Goal: Information Seeking & Learning: Learn about a topic

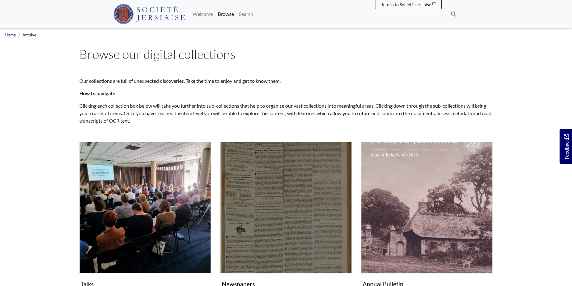
click at [296, 216] on img "Subcollection" at bounding box center [285, 207] width 131 height 131
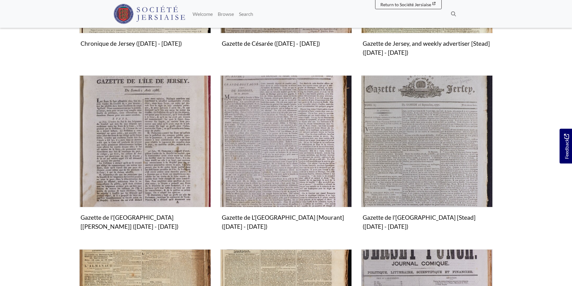
scroll to position [317, 0]
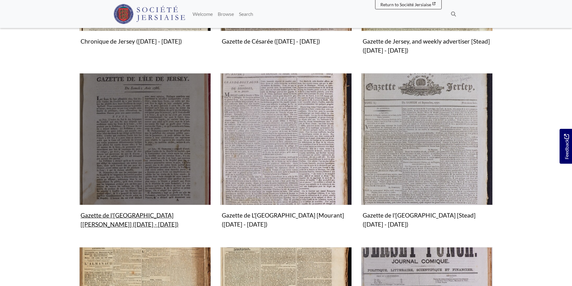
click at [139, 160] on img "Subcollection" at bounding box center [144, 138] width 131 height 131
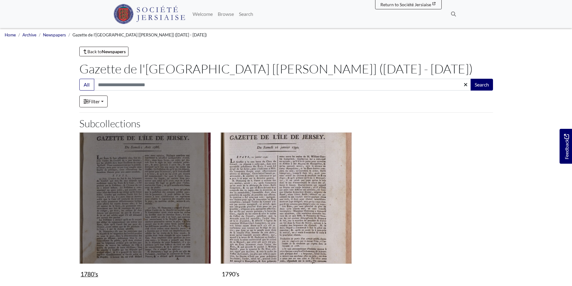
click at [168, 184] on img "Subcollection" at bounding box center [144, 197] width 131 height 131
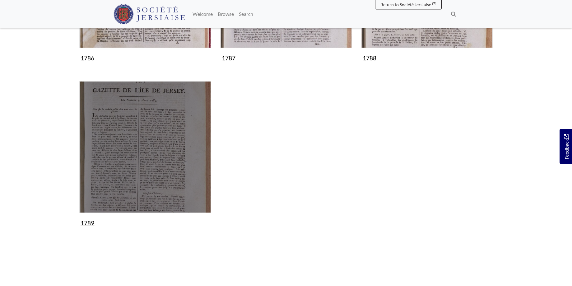
scroll to position [222, 0]
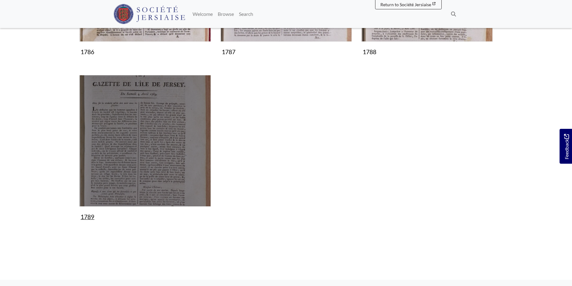
click at [152, 153] on img "Subcollection" at bounding box center [144, 140] width 131 height 131
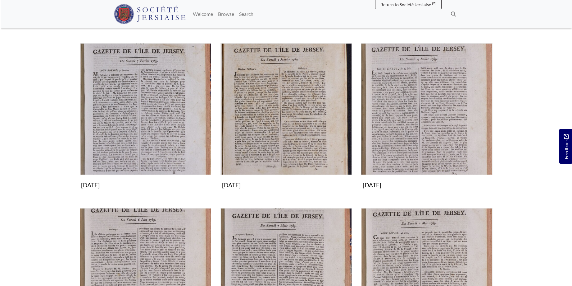
scroll to position [349, 0]
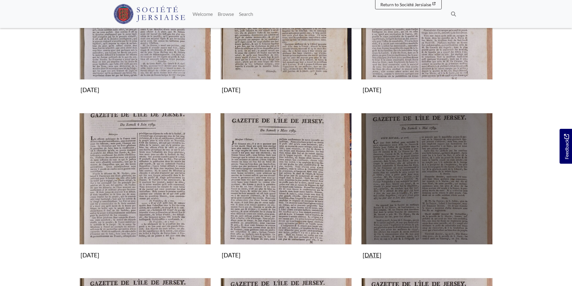
click at [411, 186] on img "Subcollection" at bounding box center [426, 178] width 131 height 131
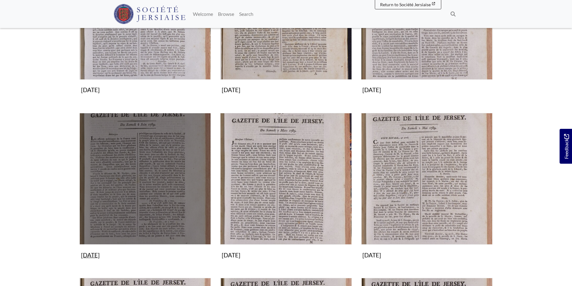
click at [157, 173] on img "Subcollection" at bounding box center [145, 178] width 131 height 131
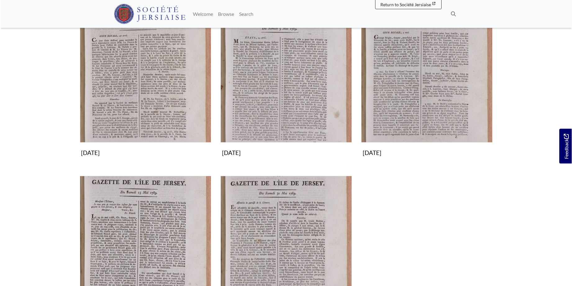
scroll to position [95, 0]
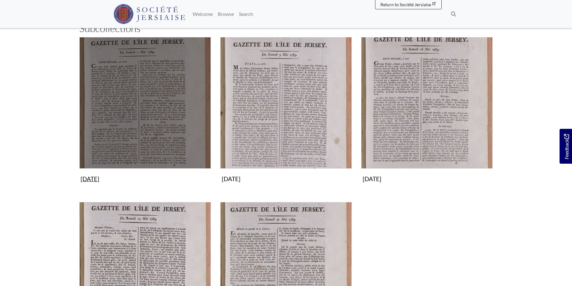
click at [136, 108] on img "Subcollection" at bounding box center [144, 102] width 131 height 131
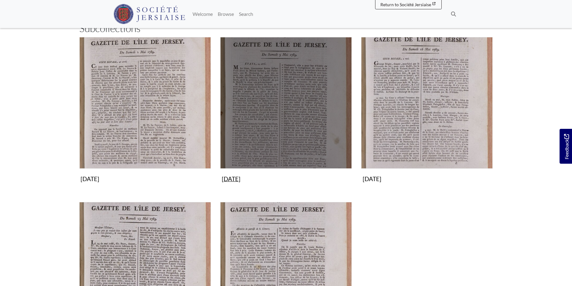
click at [284, 118] on img "Subcollection" at bounding box center [285, 102] width 131 height 131
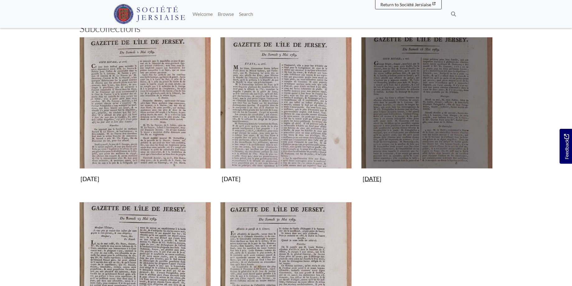
click at [449, 99] on img "Subcollection" at bounding box center [426, 102] width 131 height 131
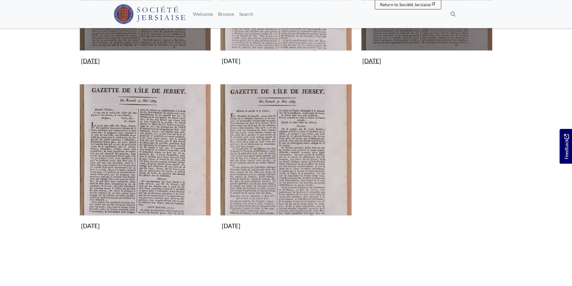
scroll to position [222, 0]
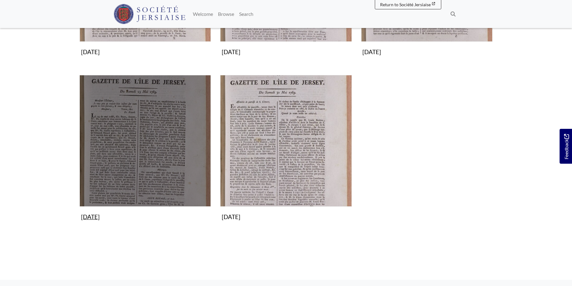
click at [132, 166] on img "Subcollection" at bounding box center [145, 140] width 131 height 131
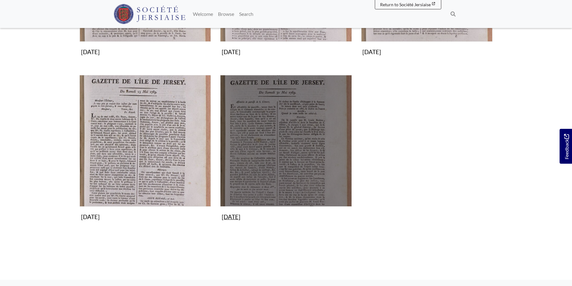
click at [278, 106] on img "Subcollection" at bounding box center [285, 140] width 131 height 131
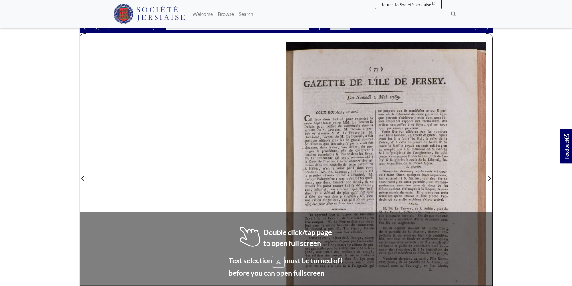
scroll to position [78, 0]
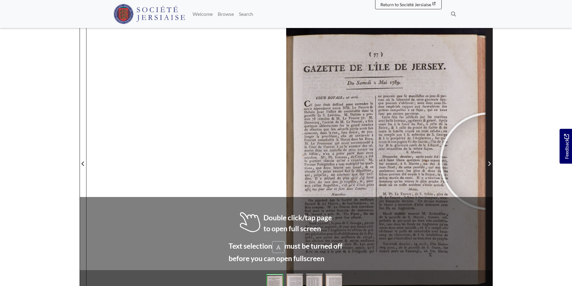
click at [488, 161] on span "Next Page" at bounding box center [489, 163] width 6 height 7
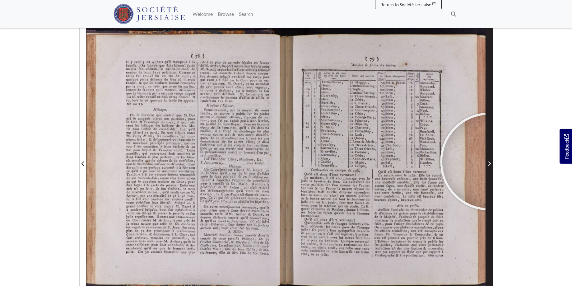
click at [489, 161] on icon "Next Page" at bounding box center [488, 163] width 3 height 5
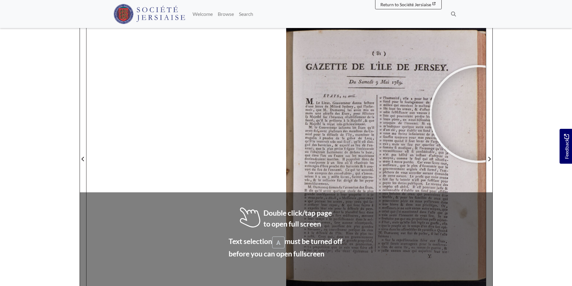
scroll to position [89, 0]
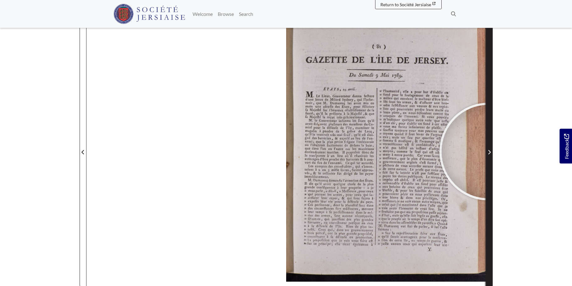
click at [488, 151] on icon "Next Page" at bounding box center [488, 151] width 3 height 5
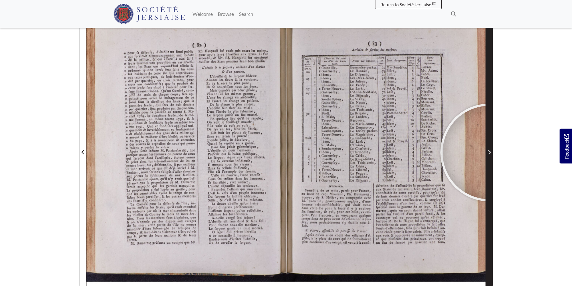
click at [489, 152] on icon "Next Page" at bounding box center [488, 151] width 3 height 5
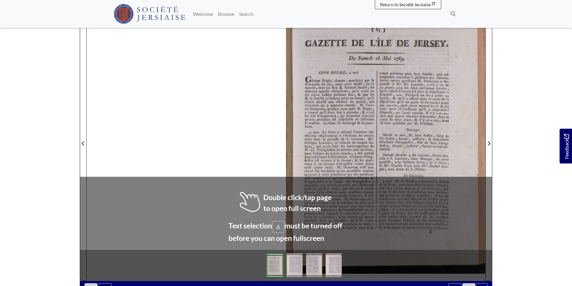
scroll to position [102, 0]
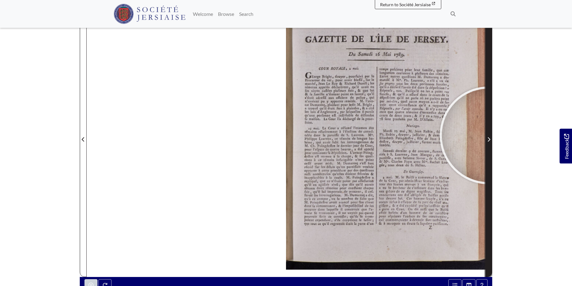
click at [489, 135] on span "Next Page" at bounding box center [489, 136] width 6 height 282
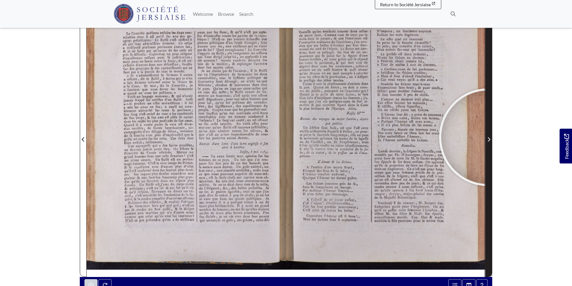
click at [488, 137] on icon "Next Page" at bounding box center [489, 139] width 3 height 5
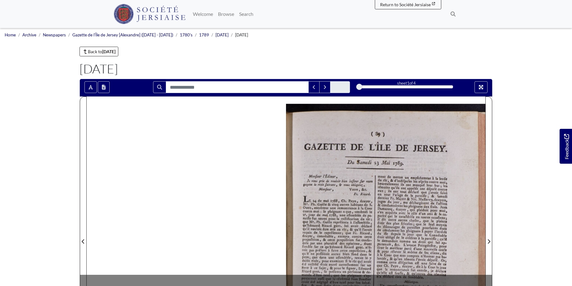
scroll to position [102, 0]
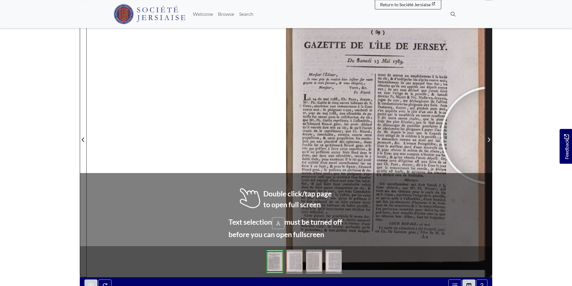
click at [490, 135] on span "Next Page" at bounding box center [489, 136] width 6 height 282
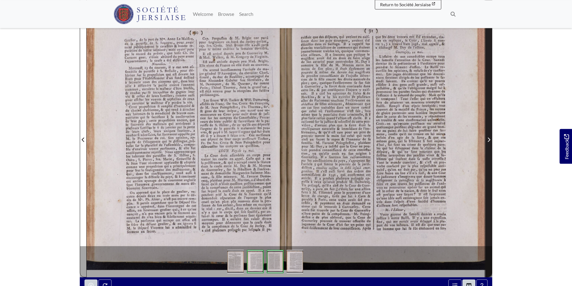
click at [490, 138] on icon "Next Page" at bounding box center [489, 139] width 3 height 5
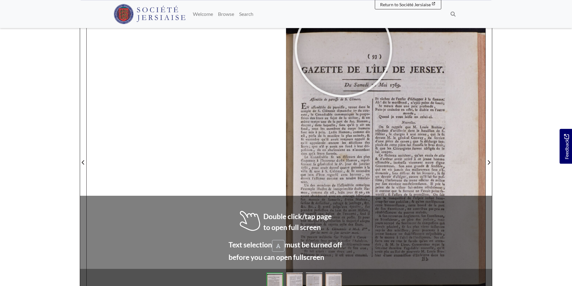
scroll to position [80, 0]
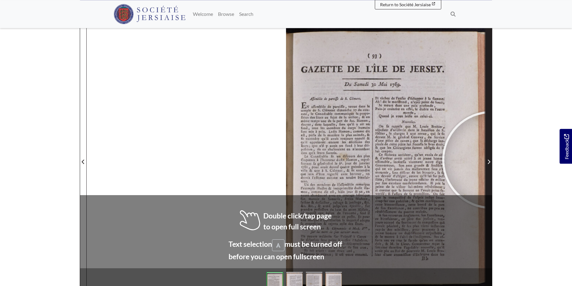
click at [491, 160] on span "Next Page" at bounding box center [489, 161] width 6 height 7
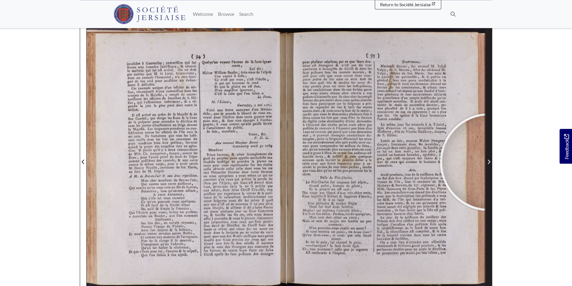
click at [489, 162] on icon "Next Page" at bounding box center [489, 161] width 3 height 5
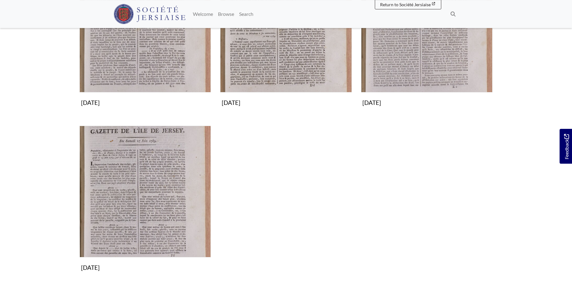
scroll to position [190, 0]
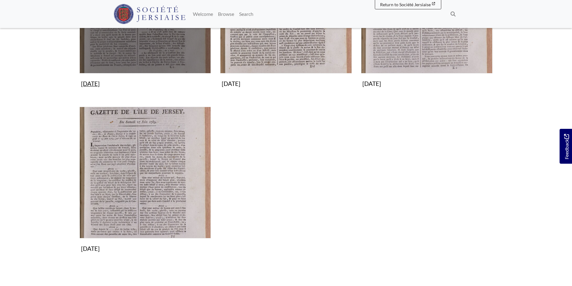
click at [144, 39] on img "Subcollection" at bounding box center [145, 7] width 131 height 131
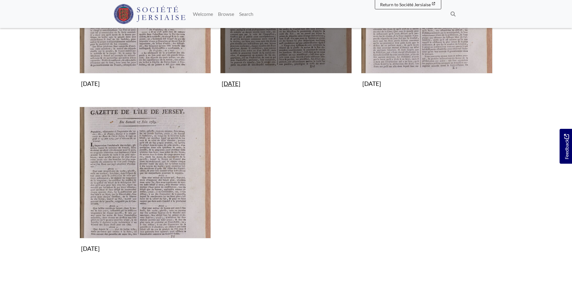
click at [302, 46] on img "Subcollection" at bounding box center [285, 7] width 131 height 131
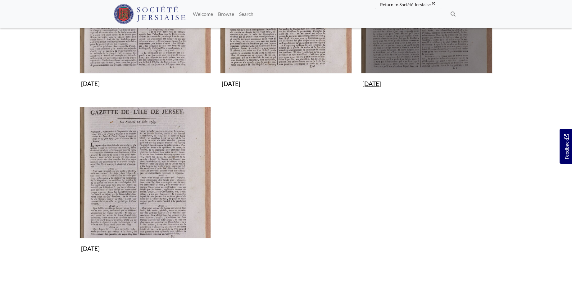
click at [442, 41] on img "Subcollection" at bounding box center [426, 7] width 131 height 131
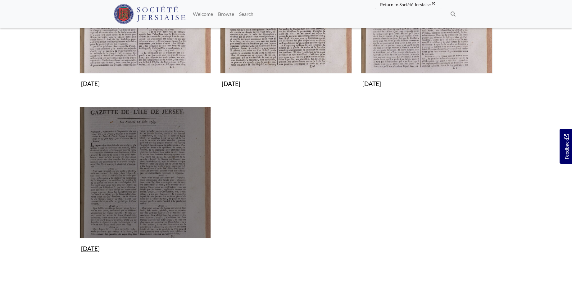
click at [166, 145] on img "Subcollection" at bounding box center [145, 172] width 131 height 131
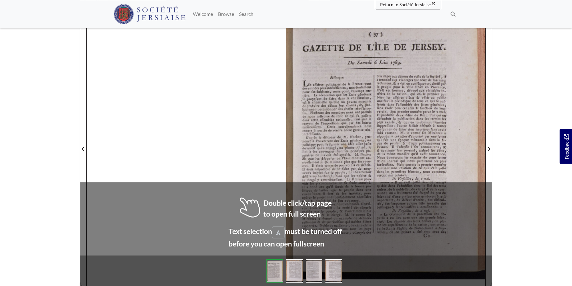
scroll to position [94, 0]
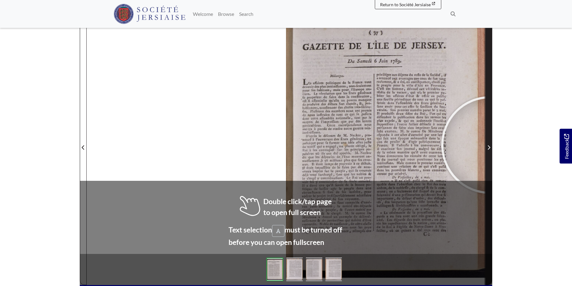
click at [490, 145] on span "Next Page" at bounding box center [489, 147] width 6 height 7
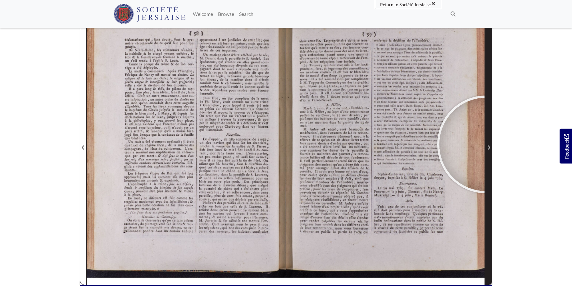
click at [486, 144] on span "Next Page" at bounding box center [489, 147] width 6 height 7
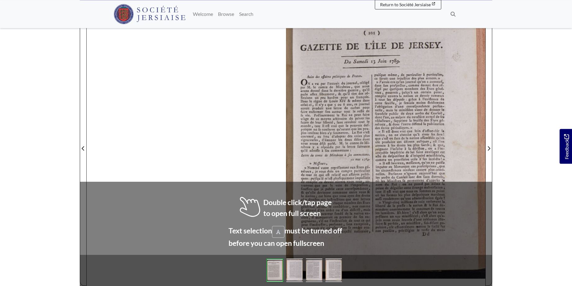
scroll to position [95, 0]
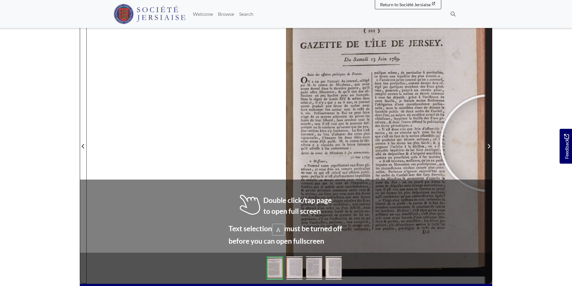
click at [489, 143] on span "Next Page" at bounding box center [489, 145] width 6 height 7
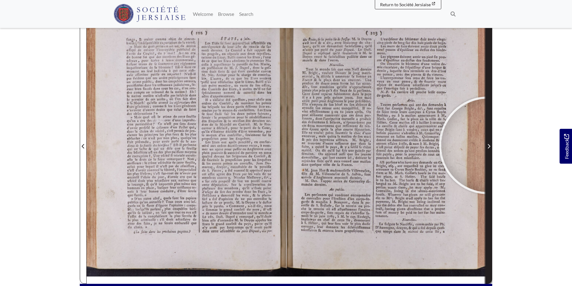
click at [488, 145] on icon "Next Page" at bounding box center [489, 146] width 3 height 5
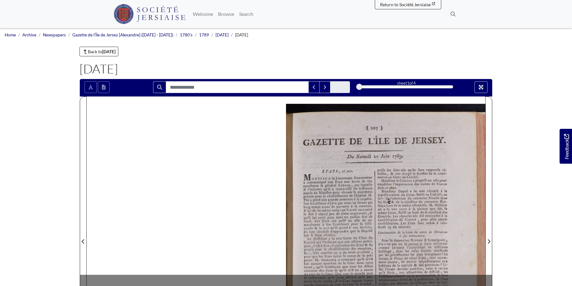
scroll to position [54, 0]
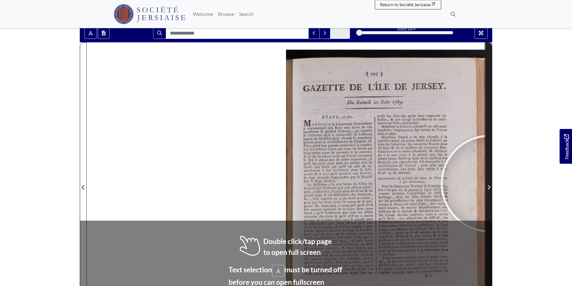
click at [490, 183] on span "Next Page" at bounding box center [489, 184] width 6 height 282
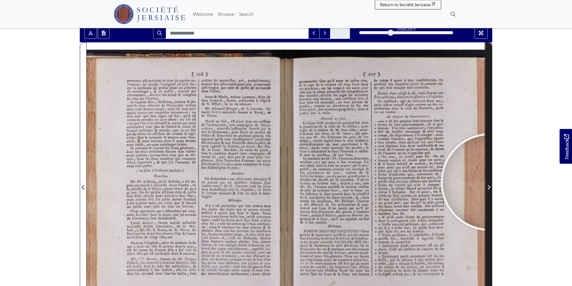
click at [490, 182] on span "Next Page" at bounding box center [489, 184] width 6 height 282
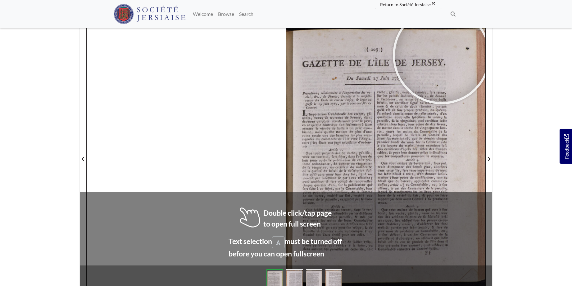
scroll to position [84, 0]
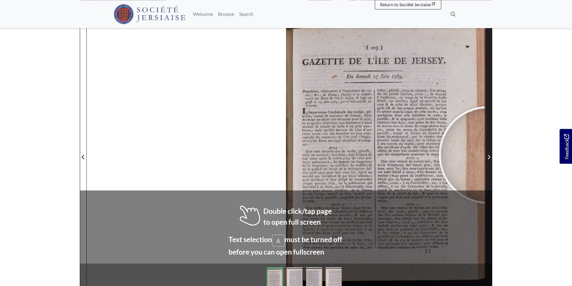
click at [488, 155] on span "Next Page" at bounding box center [489, 156] width 6 height 7
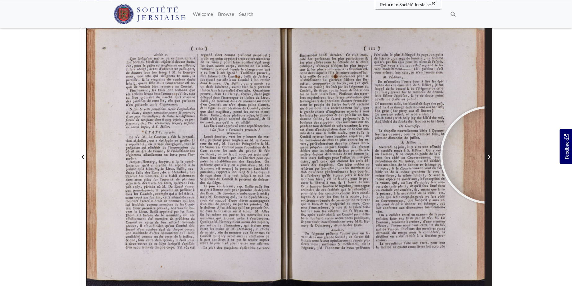
click at [490, 155] on span "Next Page" at bounding box center [489, 156] width 6 height 7
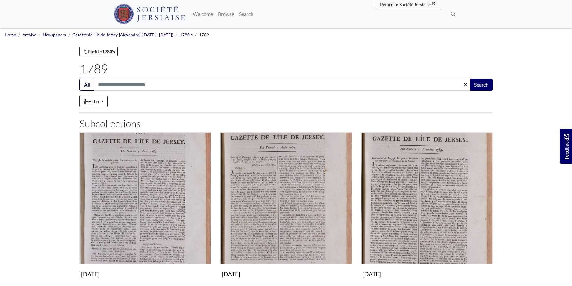
scroll to position [349, 0]
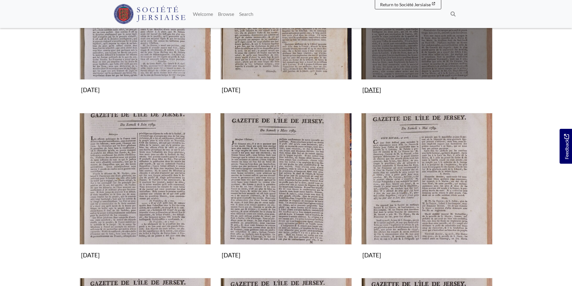
click at [422, 46] on img "Subcollection" at bounding box center [426, 13] width 131 height 131
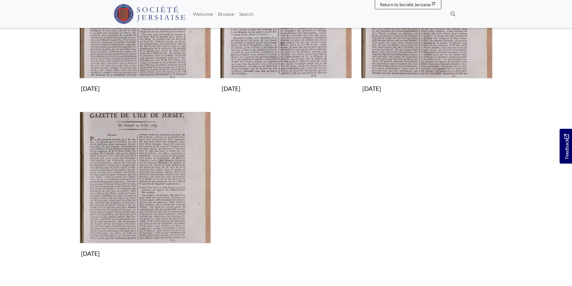
scroll to position [190, 0]
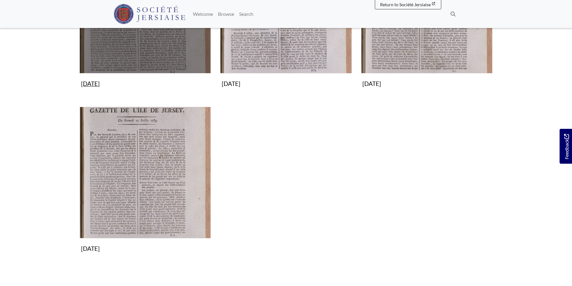
click at [167, 53] on img "Subcollection" at bounding box center [145, 7] width 131 height 131
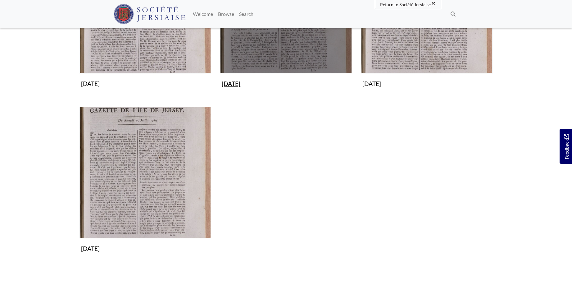
click at [293, 45] on img "Subcollection" at bounding box center [285, 7] width 131 height 131
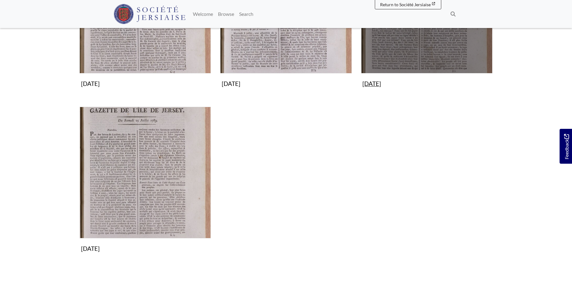
click at [416, 35] on img "Subcollection" at bounding box center [426, 7] width 131 height 131
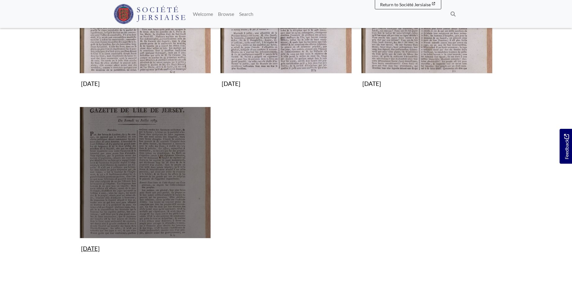
click at [169, 171] on img "Subcollection" at bounding box center [145, 172] width 131 height 131
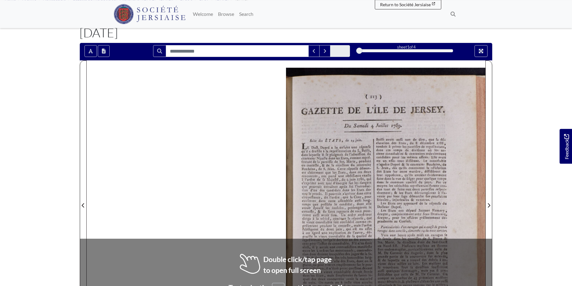
scroll to position [52, 0]
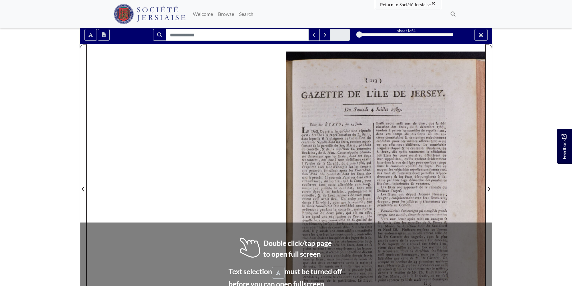
drag, startPoint x: 571, startPoint y: 105, endPoint x: 571, endPoint y: 143, distance: 37.6
click at [571, 143] on body "Menu" at bounding box center [286, 212] width 572 height 529
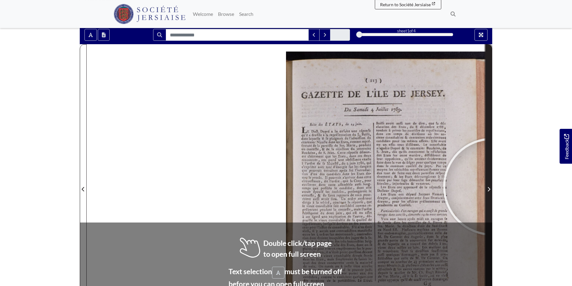
click at [490, 188] on icon "Next Page" at bounding box center [489, 188] width 3 height 5
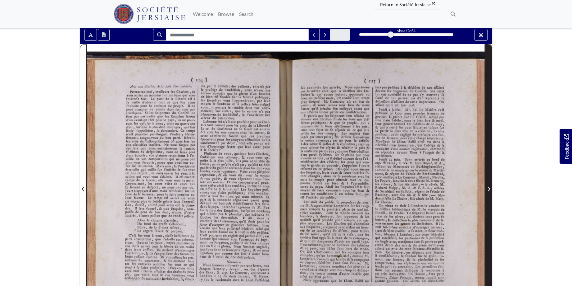
click at [491, 181] on span "Next Page" at bounding box center [489, 185] width 6 height 282
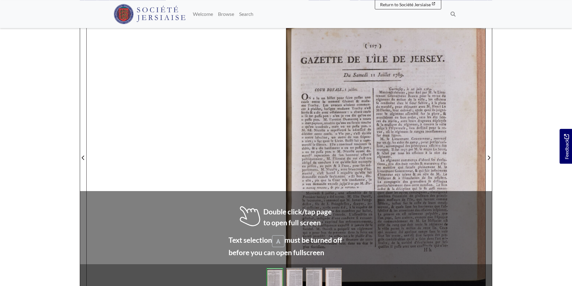
scroll to position [86, 0]
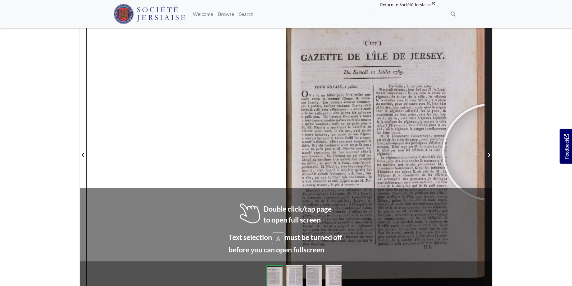
click at [491, 152] on span "Next Page" at bounding box center [489, 154] width 6 height 7
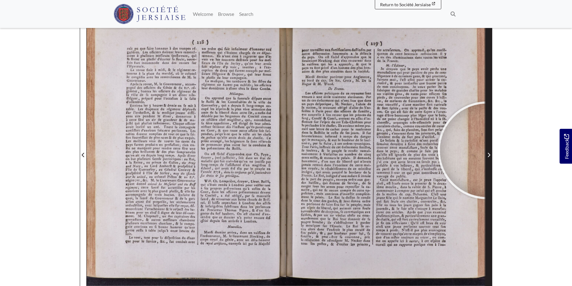
click at [487, 150] on span "Next Page" at bounding box center [489, 151] width 6 height 282
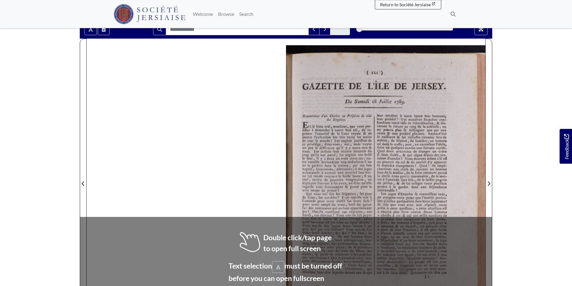
scroll to position [78, 0]
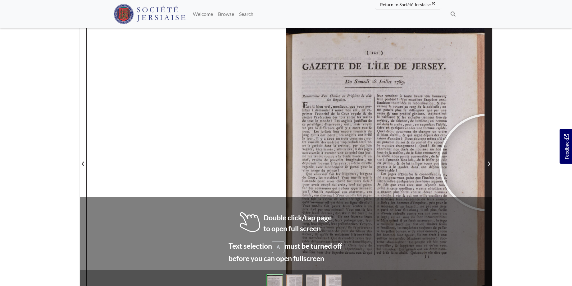
click at [488, 162] on icon "Next Page" at bounding box center [489, 163] width 3 height 5
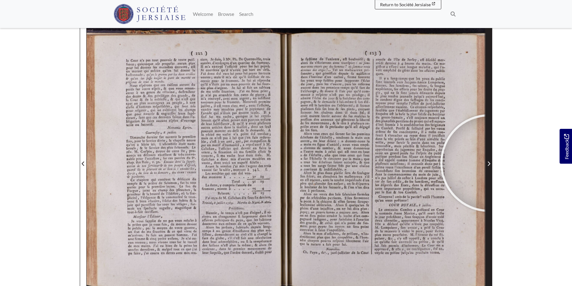
click at [490, 163] on icon "Next Page" at bounding box center [489, 163] width 2 height 4
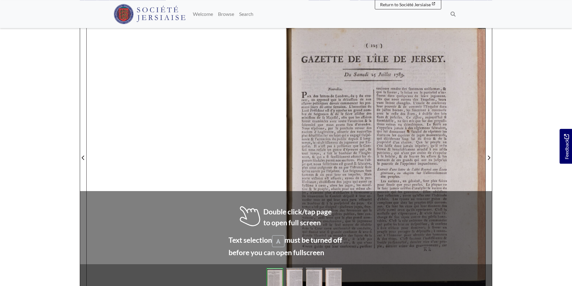
scroll to position [85, 0]
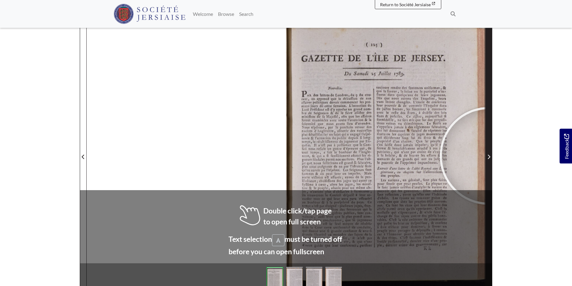
click at [489, 156] on icon "Next Page" at bounding box center [489, 156] width 3 height 5
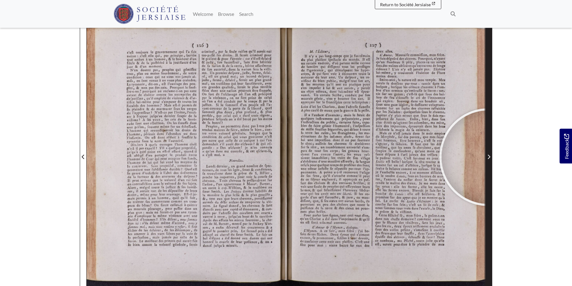
click at [489, 157] on icon "Next Page" at bounding box center [489, 156] width 3 height 5
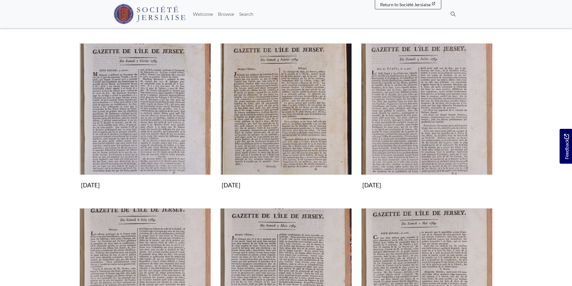
scroll to position [95, 0]
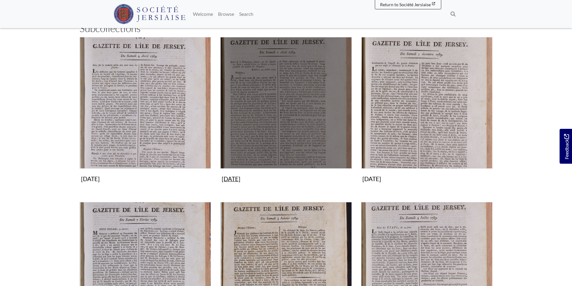
click at [290, 122] on img "Subcollection" at bounding box center [285, 102] width 131 height 131
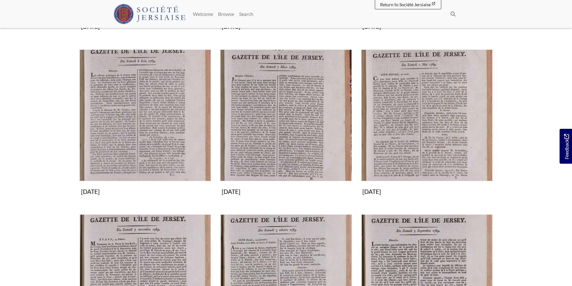
scroll to position [507, 0]
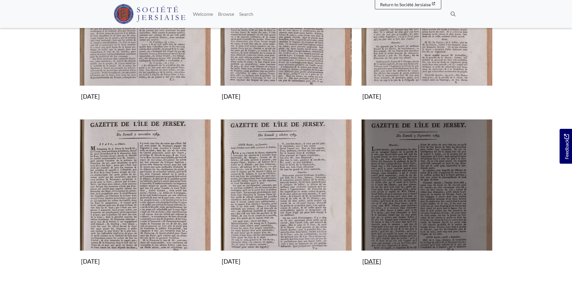
click at [417, 191] on img "Subcollection" at bounding box center [426, 184] width 131 height 131
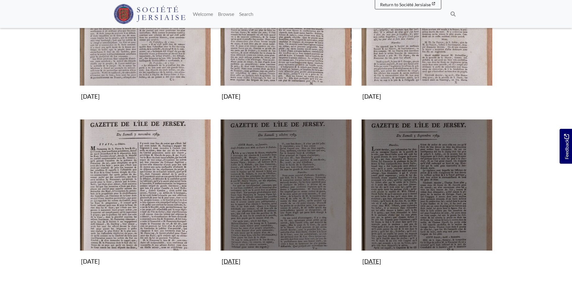
click at [292, 176] on img "Subcollection" at bounding box center [285, 184] width 131 height 131
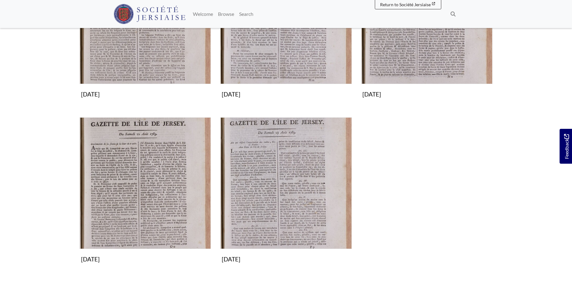
scroll to position [190, 0]
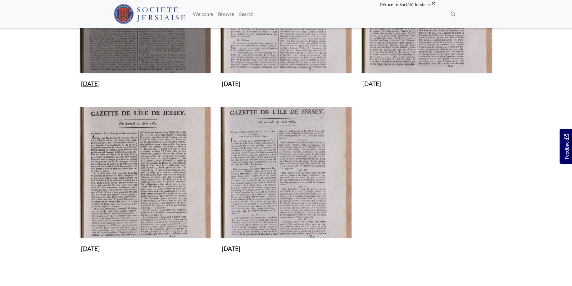
click at [178, 53] on img "Subcollection" at bounding box center [145, 7] width 131 height 131
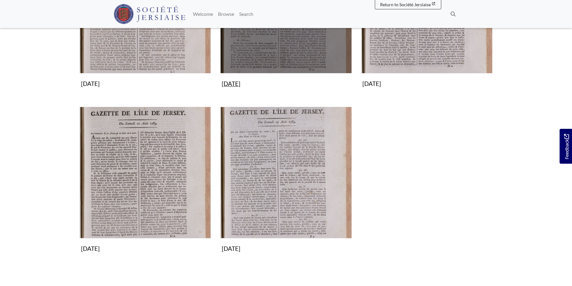
click at [313, 52] on img "Subcollection" at bounding box center [285, 7] width 131 height 131
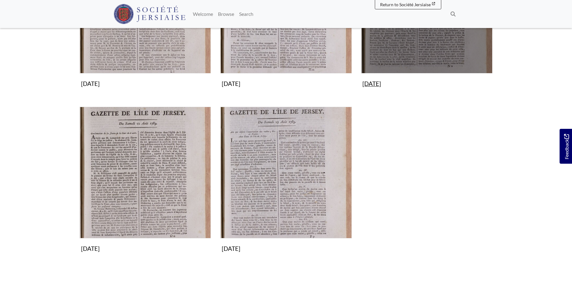
click at [427, 49] on img "Subcollection" at bounding box center [426, 7] width 131 height 131
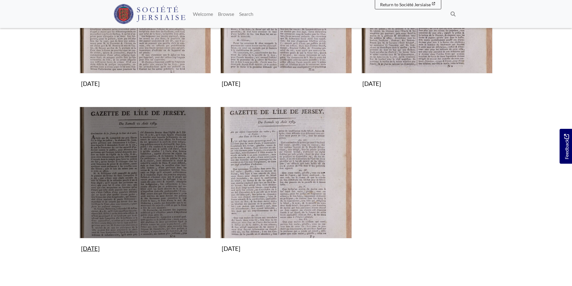
click at [161, 163] on img "Subcollection" at bounding box center [145, 172] width 131 height 131
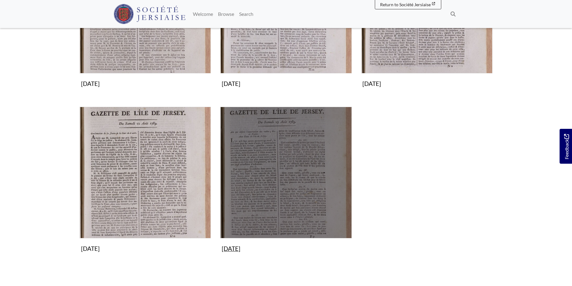
click at [277, 172] on img "Subcollection" at bounding box center [285, 172] width 131 height 131
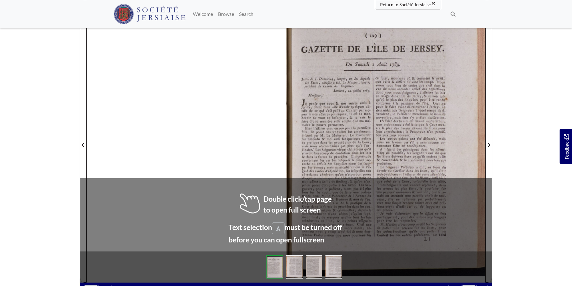
scroll to position [102, 0]
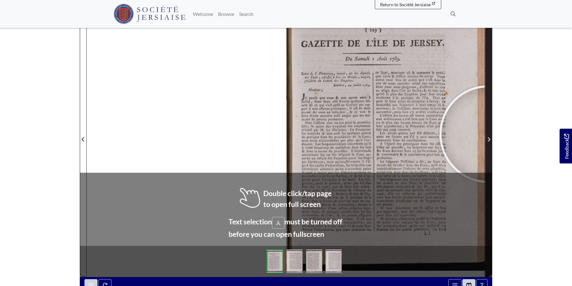
click at [489, 134] on span "Next Page" at bounding box center [489, 136] width 6 height 282
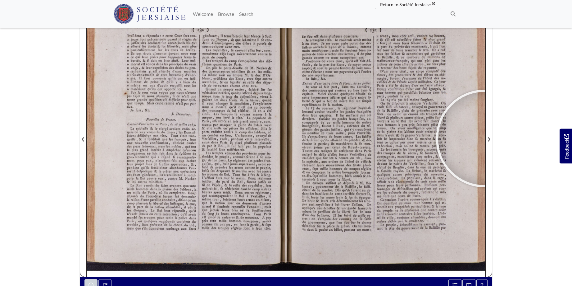
click at [485, 138] on div at bounding box center [485, 138] width 93 height 93
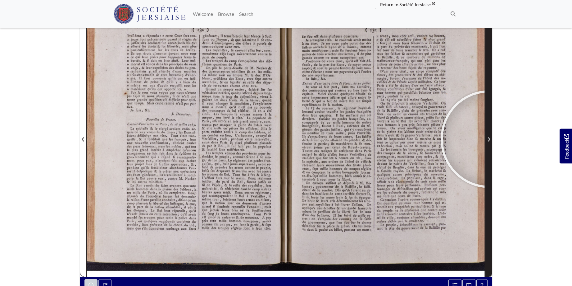
click at [490, 139] on icon "Next Page" at bounding box center [489, 139] width 2 height 4
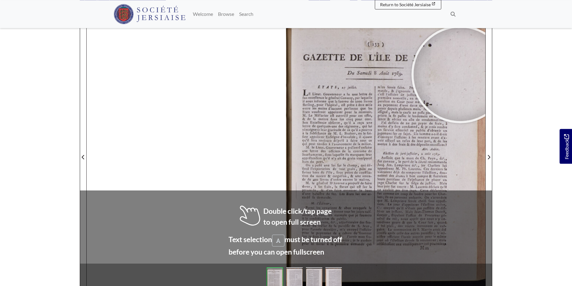
scroll to position [88, 0]
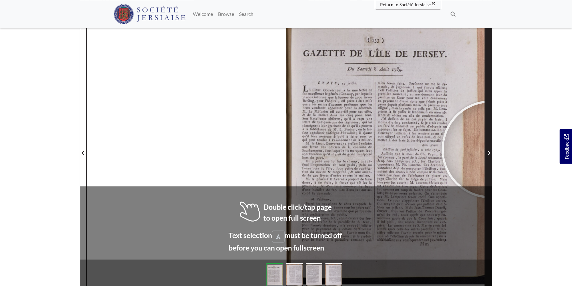
click at [491, 149] on span "Next Page" at bounding box center [489, 149] width 6 height 282
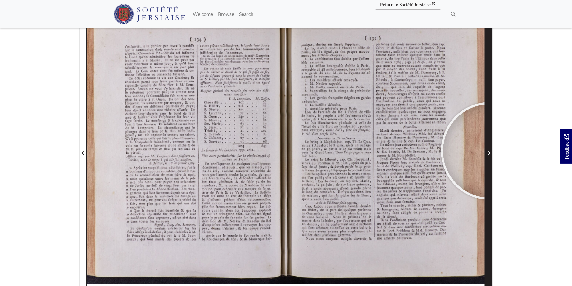
click at [490, 151] on span "Next Page" at bounding box center [489, 152] width 6 height 7
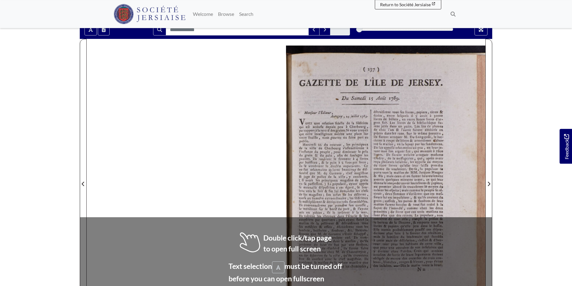
scroll to position [58, 0]
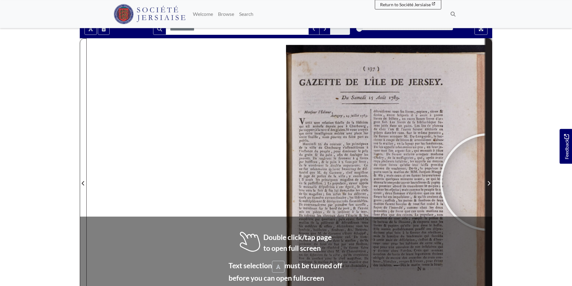
click at [489, 182] on icon "Next Page" at bounding box center [489, 183] width 2 height 4
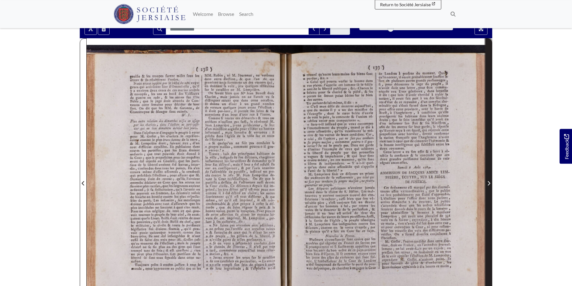
click at [488, 181] on span "Next Page" at bounding box center [489, 182] width 6 height 7
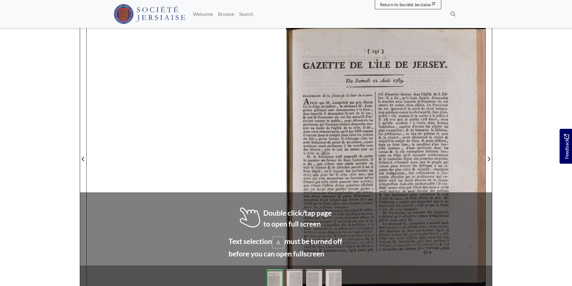
scroll to position [84, 0]
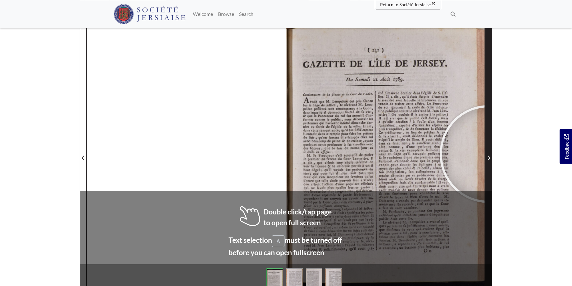
click at [489, 154] on span "Next Page" at bounding box center [489, 154] width 6 height 282
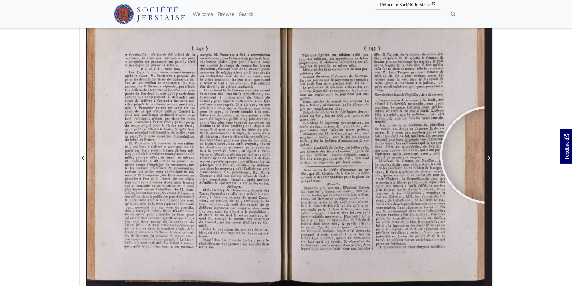
click at [489, 155] on span "Next Page" at bounding box center [489, 157] width 6 height 7
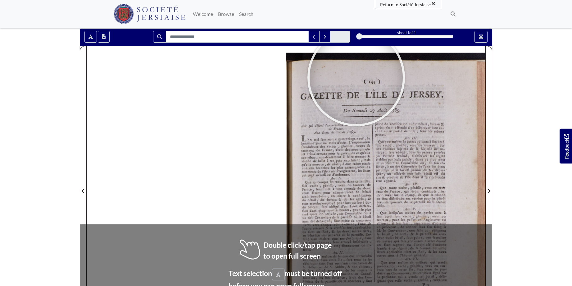
scroll to position [66, 0]
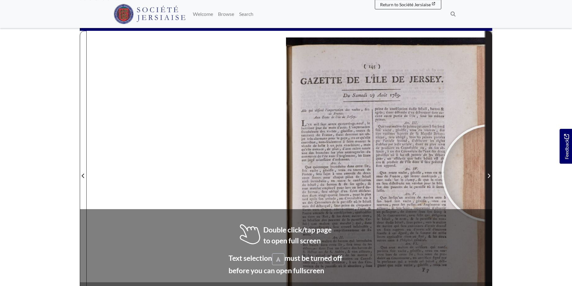
click at [491, 173] on span "Next Page" at bounding box center [489, 175] width 6 height 7
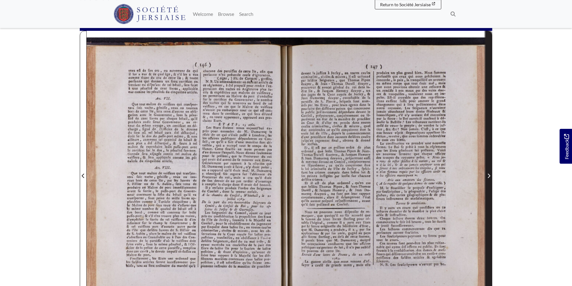
click at [490, 170] on span "Next Page" at bounding box center [489, 172] width 6 height 282
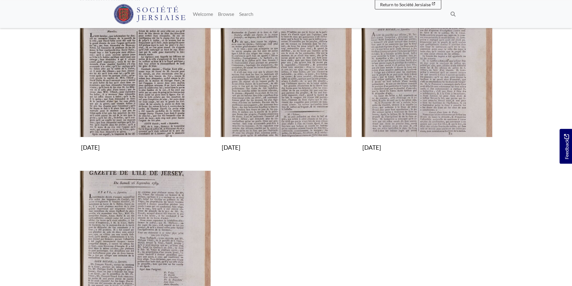
scroll to position [158, 0]
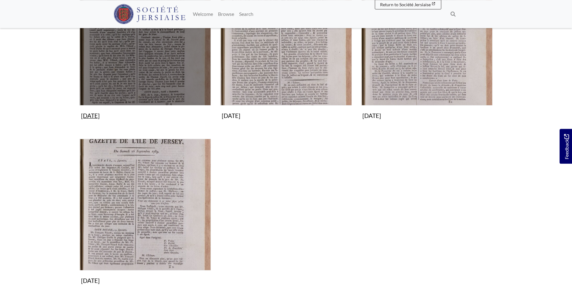
click at [146, 53] on img "Subcollection" at bounding box center [145, 39] width 131 height 131
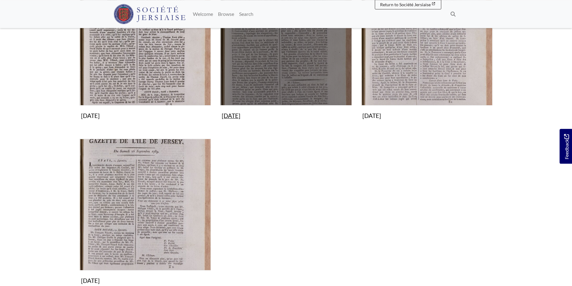
click at [280, 73] on img "Subcollection" at bounding box center [285, 39] width 131 height 131
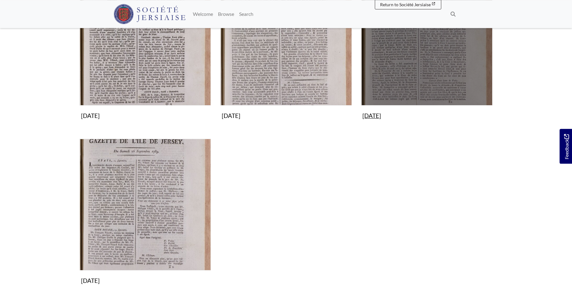
click at [429, 61] on img "Subcollection" at bounding box center [426, 39] width 131 height 131
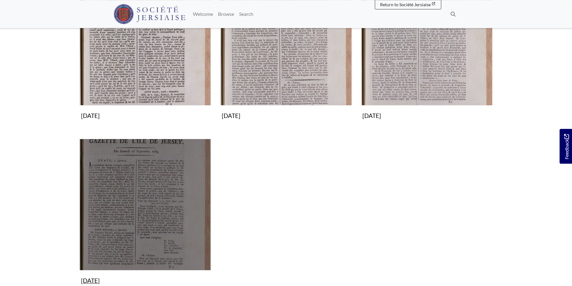
click at [173, 195] on img "Subcollection" at bounding box center [145, 204] width 131 height 131
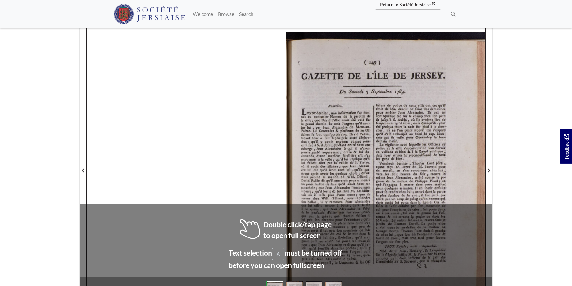
scroll to position [74, 0]
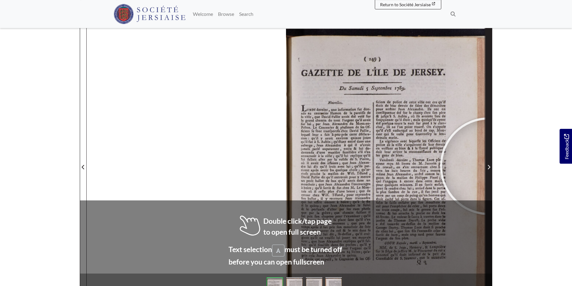
click at [489, 166] on icon "Next Page" at bounding box center [489, 167] width 2 height 4
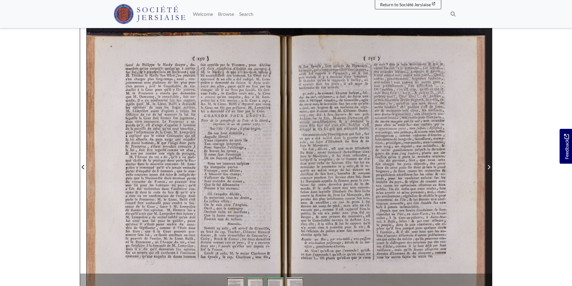
click at [490, 163] on span "Next Page" at bounding box center [489, 163] width 6 height 282
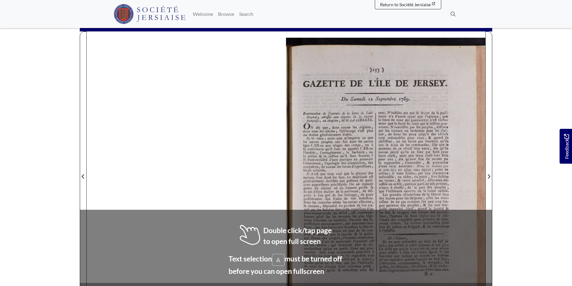
scroll to position [69, 0]
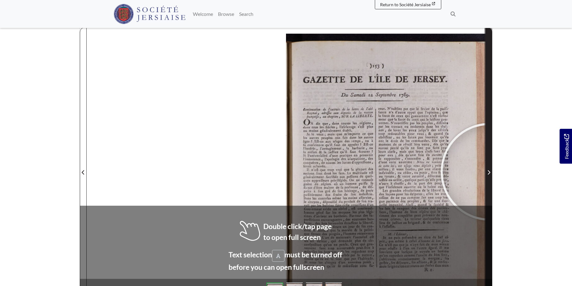
click at [490, 172] on icon "Next Page" at bounding box center [489, 172] width 2 height 4
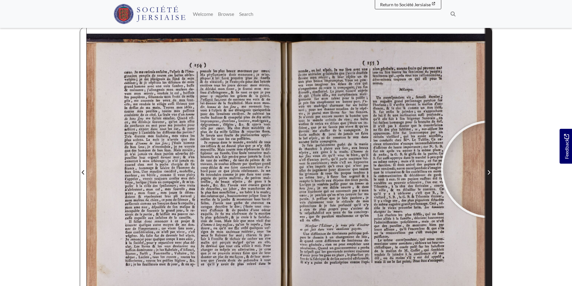
click at [490, 169] on span "Next Page" at bounding box center [489, 171] width 6 height 7
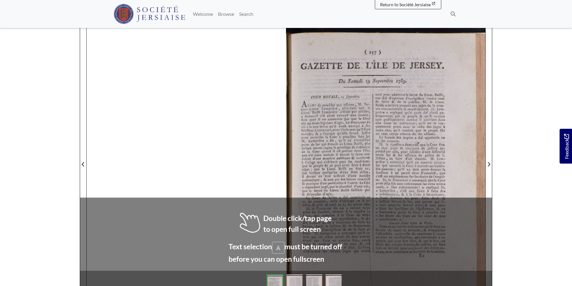
scroll to position [92, 0]
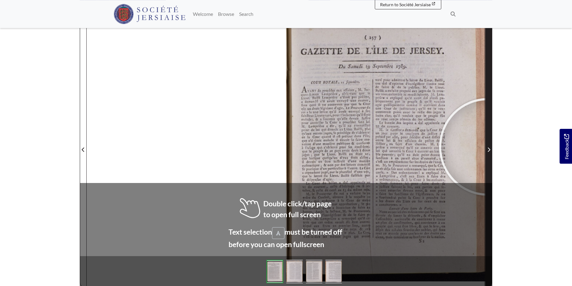
click at [488, 147] on span "Next Page" at bounding box center [489, 149] width 6 height 7
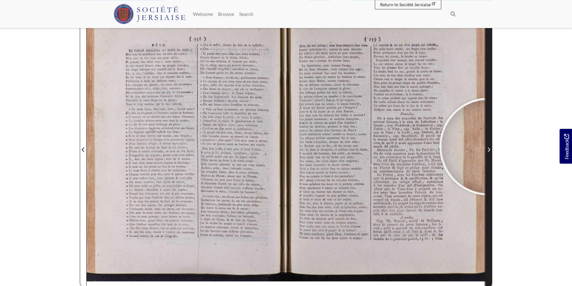
click at [489, 146] on span "Next Page" at bounding box center [489, 149] width 6 height 7
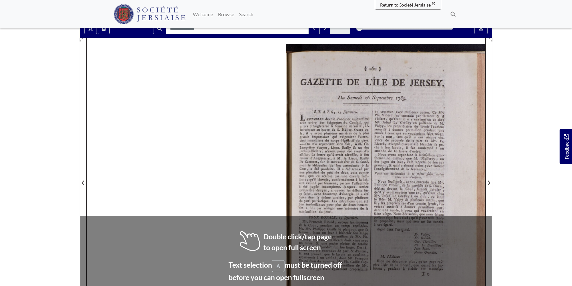
scroll to position [80, 0]
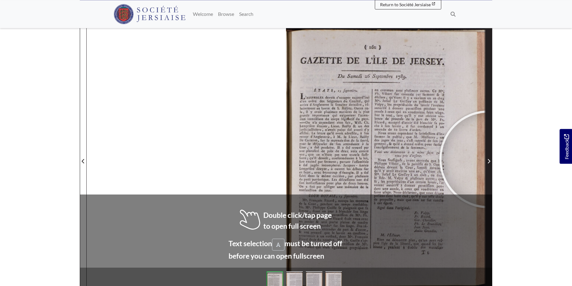
click at [489, 159] on icon "Next Page" at bounding box center [489, 161] width 3 height 5
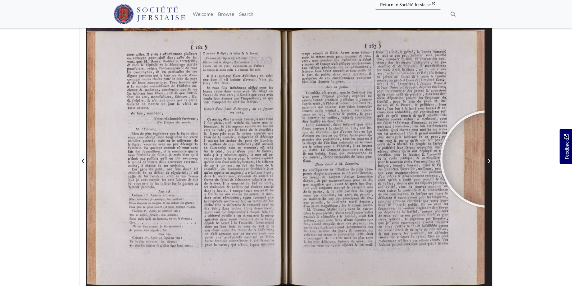
click at [490, 159] on span "Next Page" at bounding box center [489, 160] width 6 height 7
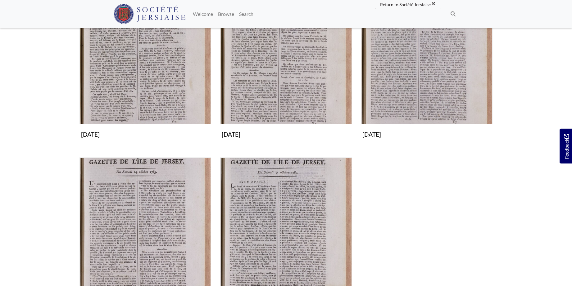
scroll to position [190, 0]
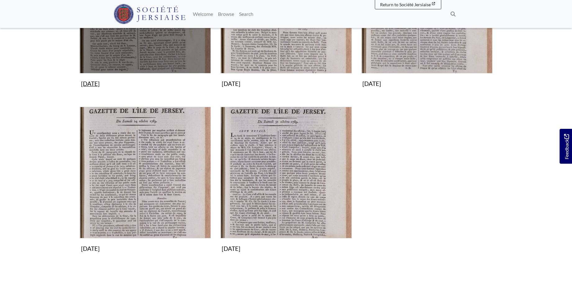
click at [159, 43] on img "Subcollection" at bounding box center [145, 7] width 131 height 131
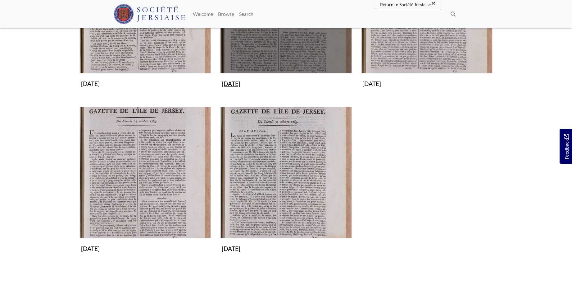
click at [320, 47] on img "Subcollection" at bounding box center [285, 7] width 131 height 131
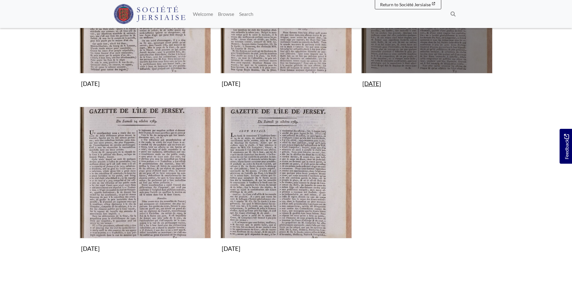
click at [448, 40] on img "Subcollection" at bounding box center [426, 7] width 131 height 131
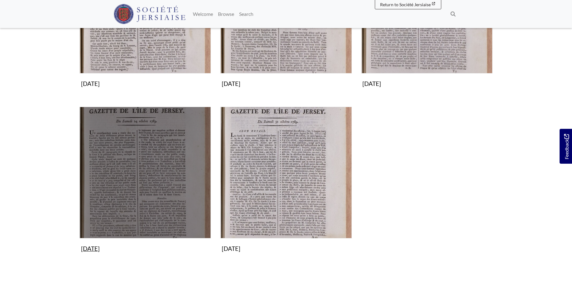
click at [136, 153] on img "Subcollection" at bounding box center [145, 172] width 131 height 131
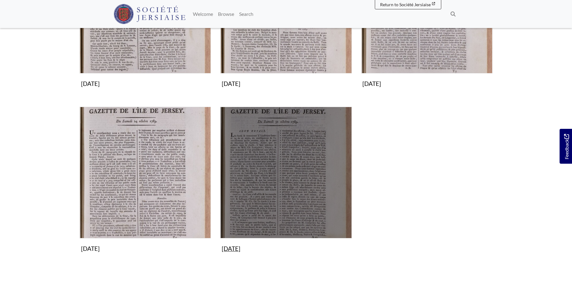
click at [300, 163] on img "Subcollection" at bounding box center [285, 172] width 131 height 131
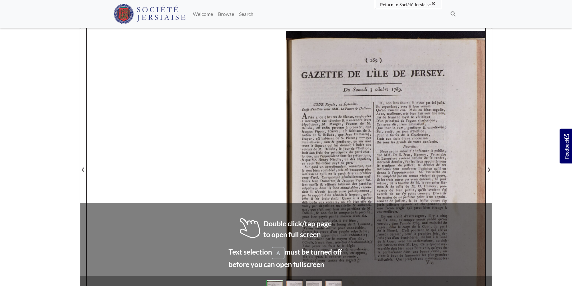
scroll to position [76, 0]
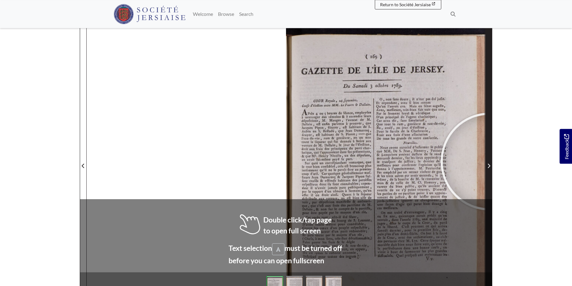
click at [490, 161] on span "Next Page" at bounding box center [489, 162] width 6 height 282
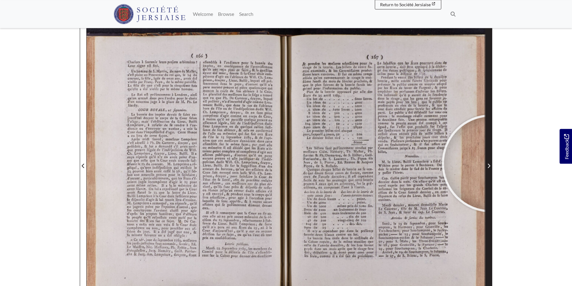
click at [491, 163] on span "Next Page" at bounding box center [489, 165] width 6 height 7
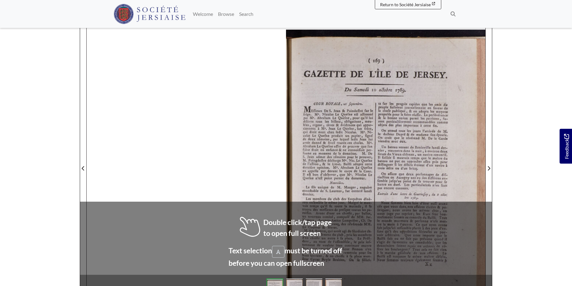
scroll to position [84, 0]
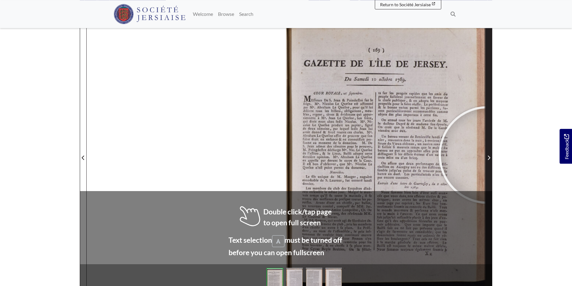
click at [488, 155] on span "Next Page" at bounding box center [489, 157] width 6 height 7
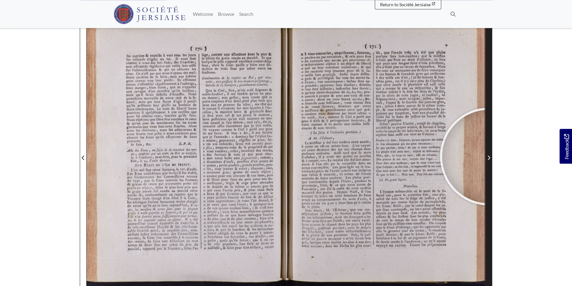
click at [489, 156] on icon "Next Page" at bounding box center [489, 157] width 2 height 4
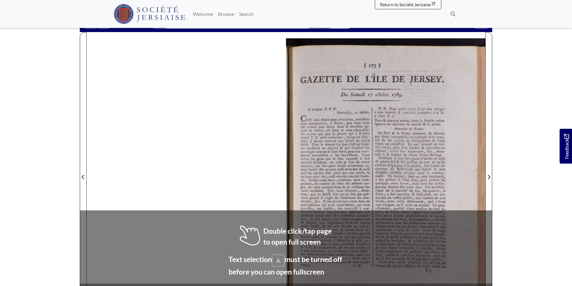
scroll to position [69, 0]
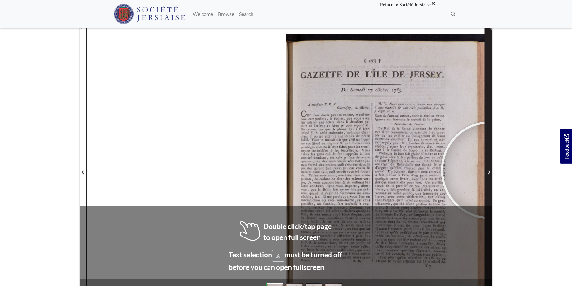
click at [490, 171] on icon "Next Page" at bounding box center [489, 172] width 3 height 5
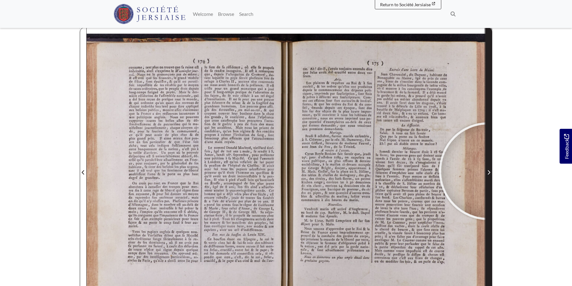
click at [488, 171] on icon "Next Page" at bounding box center [489, 172] width 3 height 5
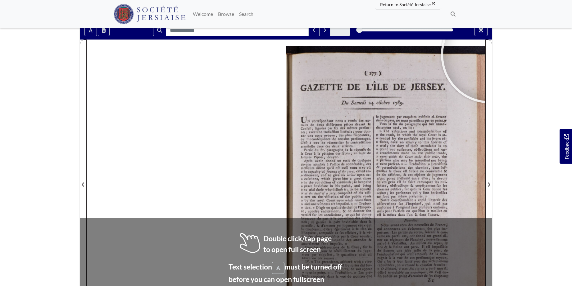
scroll to position [57, 0]
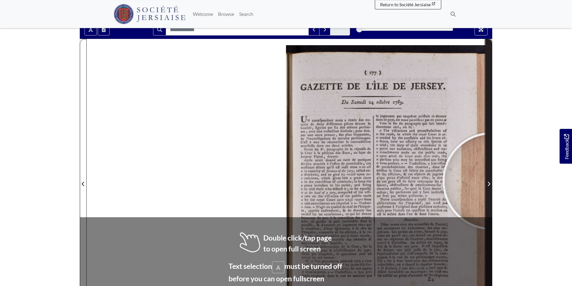
click at [492, 181] on span "Next Page" at bounding box center [489, 183] width 6 height 7
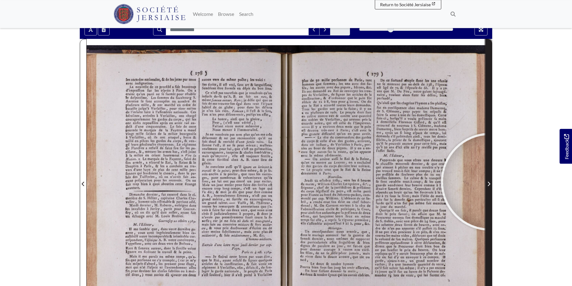
click at [490, 182] on span "Next Page" at bounding box center [489, 183] width 6 height 7
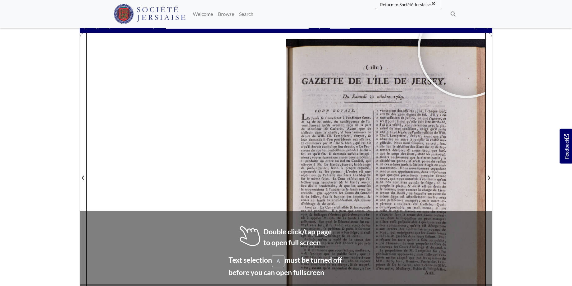
scroll to position [80, 0]
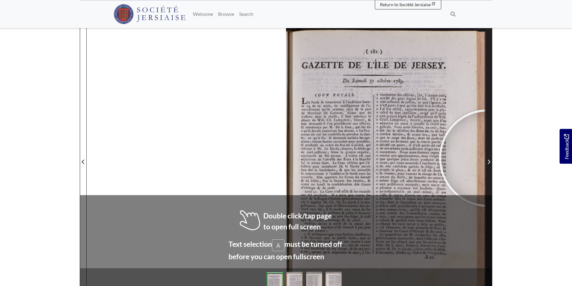
click at [488, 158] on span "Next Page" at bounding box center [489, 158] width 6 height 282
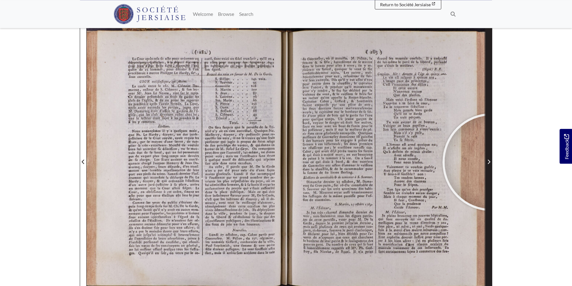
click at [492, 162] on span "Next Page" at bounding box center [489, 161] width 6 height 7
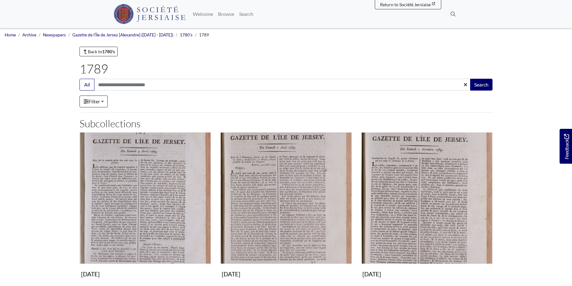
scroll to position [507, 0]
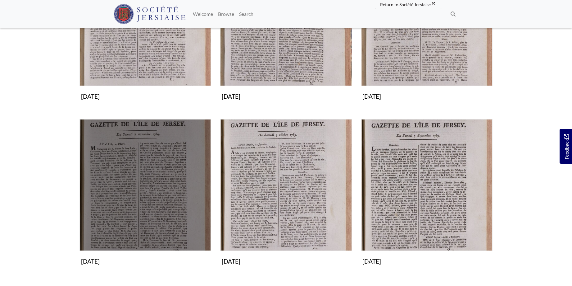
click at [149, 214] on img "Subcollection" at bounding box center [145, 184] width 131 height 131
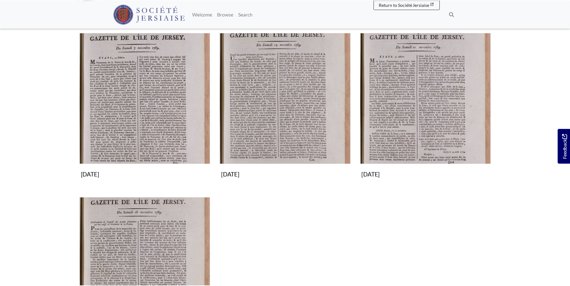
scroll to position [103, 0]
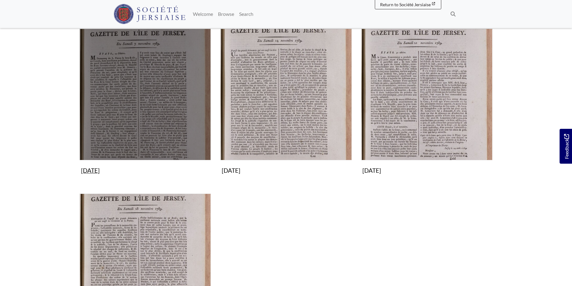
click at [154, 100] on img "Subcollection" at bounding box center [145, 94] width 131 height 131
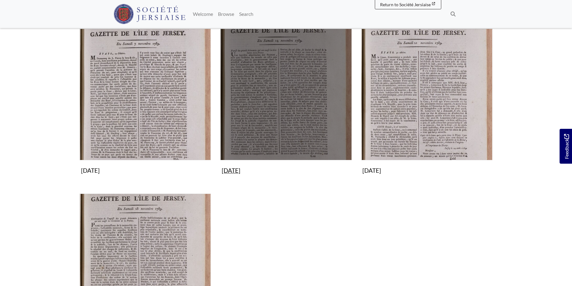
click at [288, 100] on img "Subcollection" at bounding box center [285, 94] width 131 height 131
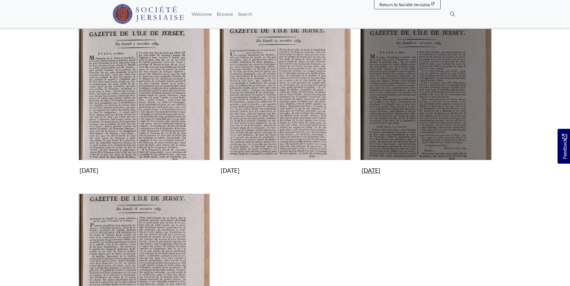
click at [439, 82] on img "Subcollection" at bounding box center [425, 94] width 131 height 131
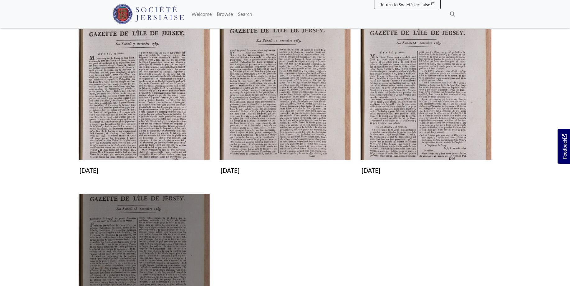
click at [155, 252] on img "Subcollection" at bounding box center [143, 258] width 131 height 131
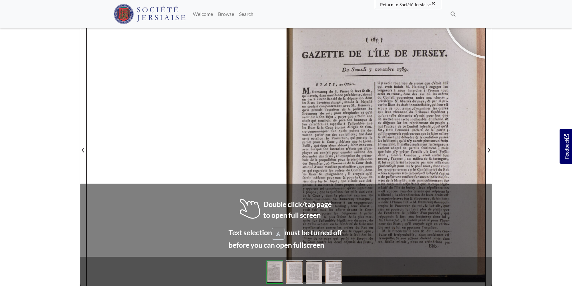
scroll to position [95, 0]
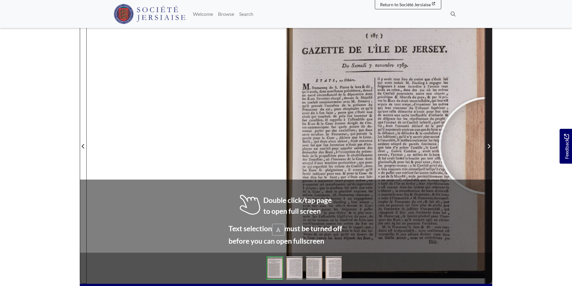
click at [488, 145] on icon "Next Page" at bounding box center [489, 146] width 3 height 5
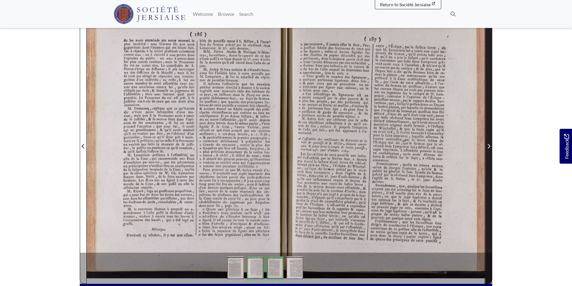
click at [491, 139] on span "Next Page" at bounding box center [489, 143] width 6 height 282
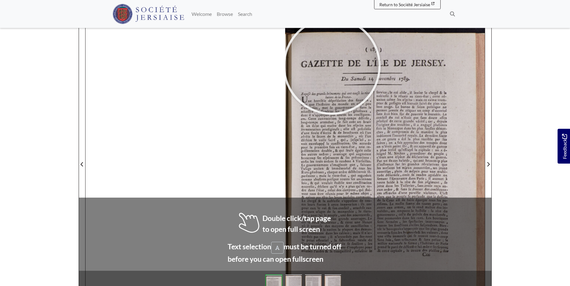
scroll to position [80, 0]
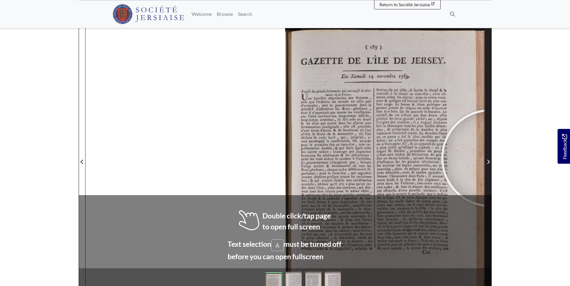
click at [490, 158] on span "Next Page" at bounding box center [488, 158] width 6 height 282
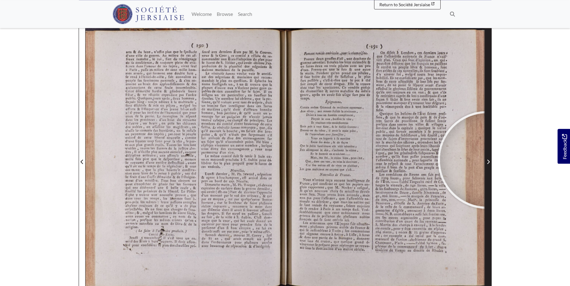
click at [486, 160] on icon "Next Page" at bounding box center [487, 161] width 3 height 5
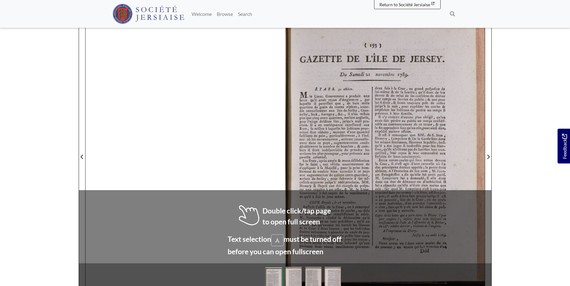
scroll to position [89, 0]
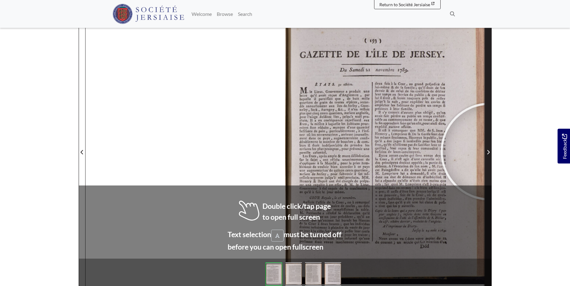
click at [489, 151] on icon "Next Page" at bounding box center [487, 151] width 3 height 5
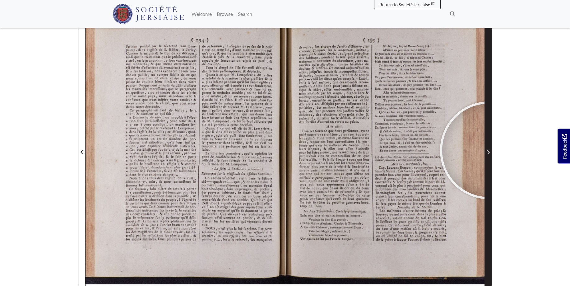
click at [489, 150] on icon "Next Page" at bounding box center [487, 151] width 3 height 5
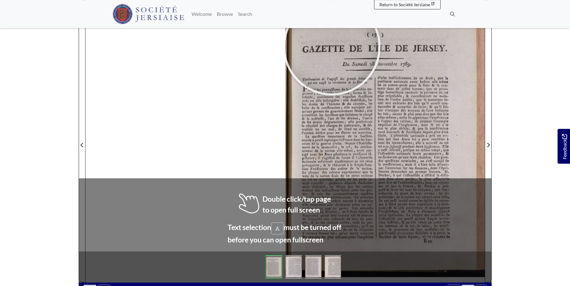
scroll to position [97, 0]
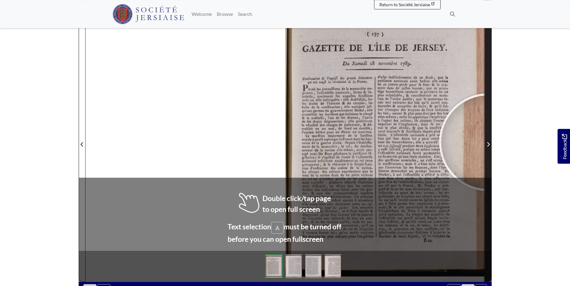
click at [488, 142] on span "Next Page" at bounding box center [488, 143] width 6 height 7
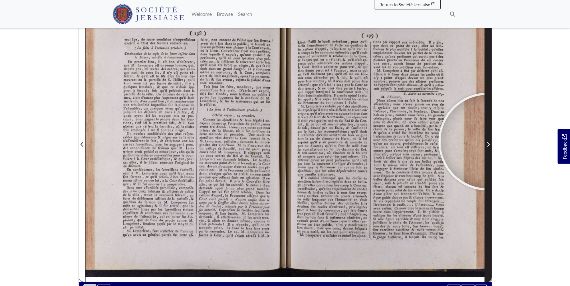
click at [487, 141] on span "Next Page" at bounding box center [488, 143] width 6 height 7
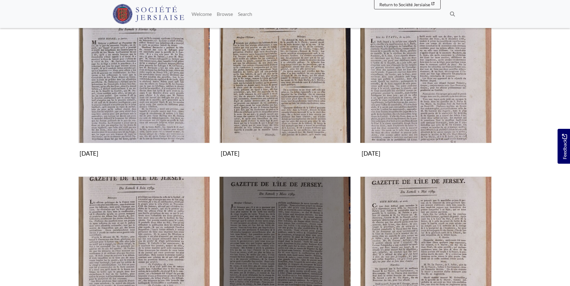
scroll to position [95, 0]
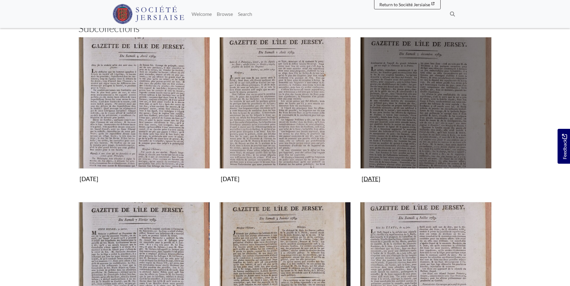
click at [425, 121] on img "Subcollection" at bounding box center [425, 102] width 131 height 131
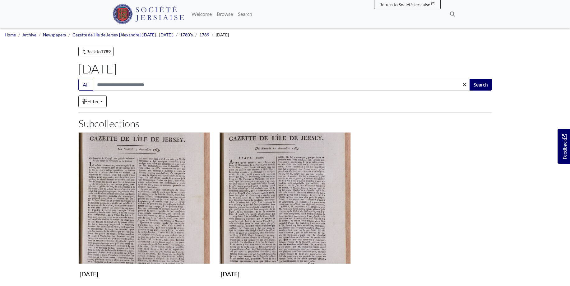
scroll to position [63, 0]
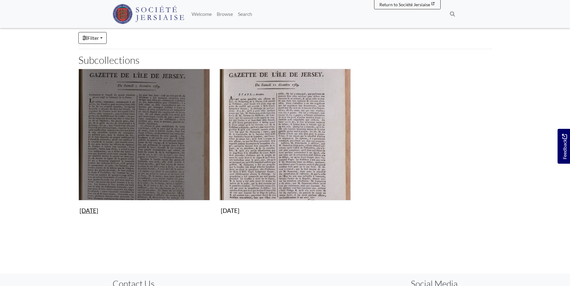
click at [169, 140] on img "Subcollection" at bounding box center [143, 134] width 131 height 131
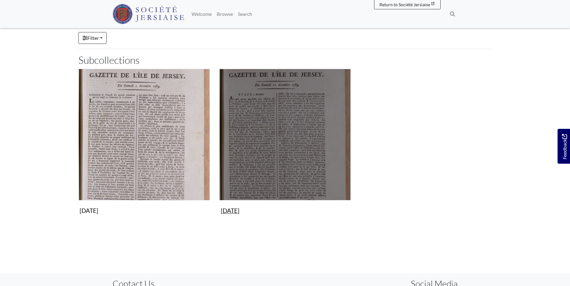
click at [285, 135] on img "Subcollection" at bounding box center [284, 134] width 131 height 131
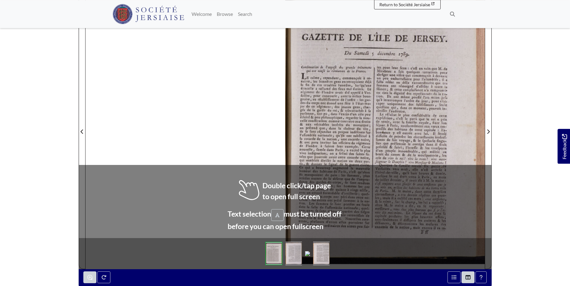
scroll to position [114, 0]
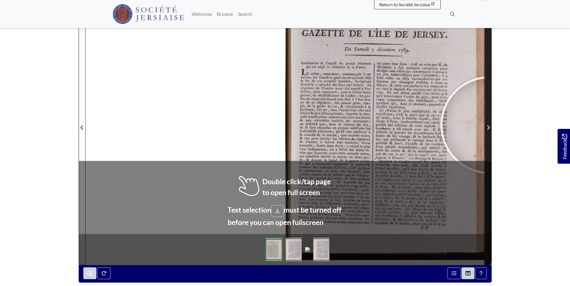
click at [489, 125] on span "Next Page" at bounding box center [488, 127] width 6 height 7
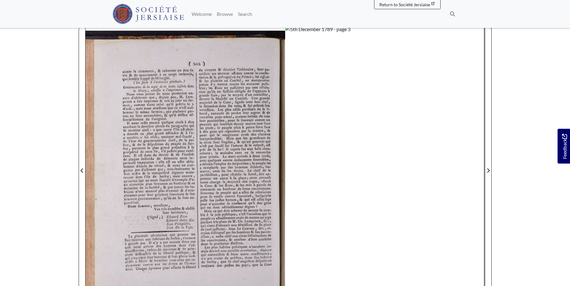
scroll to position [82, 0]
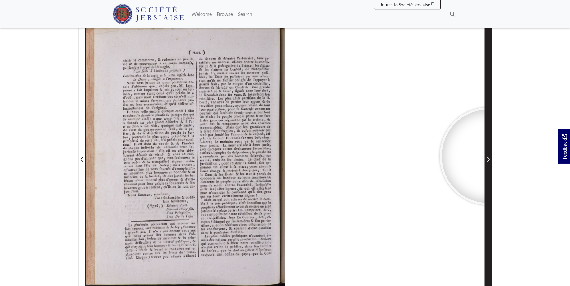
click at [488, 156] on span "Next Page" at bounding box center [488, 158] width 6 height 7
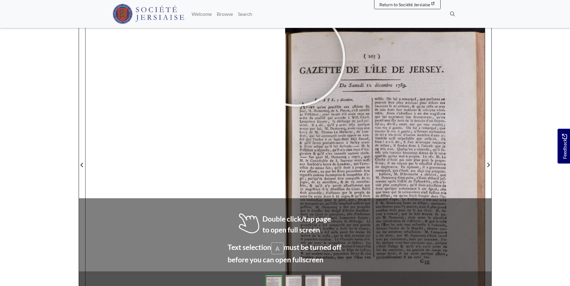
scroll to position [93, 0]
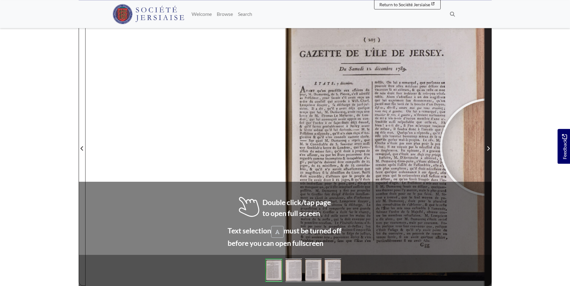
click at [489, 147] on icon "Next Page" at bounding box center [487, 148] width 3 height 5
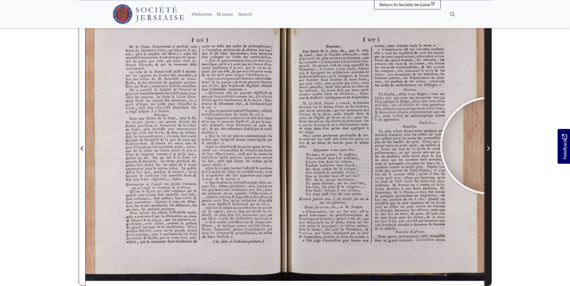
click at [489, 145] on span "Next Page" at bounding box center [488, 148] width 6 height 7
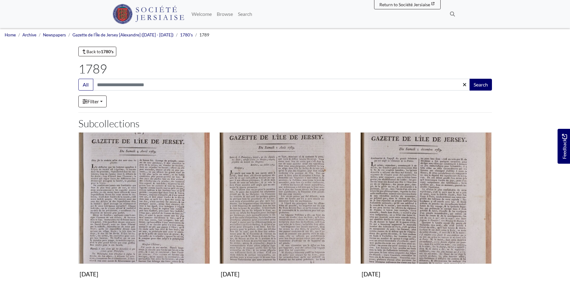
scroll to position [95, 0]
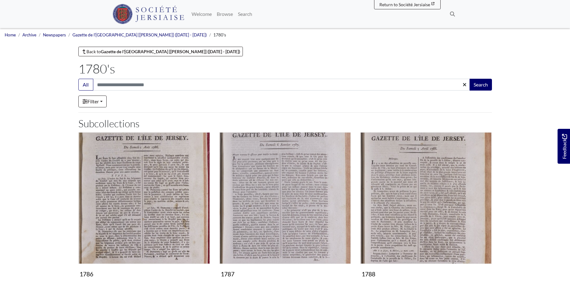
scroll to position [222, 0]
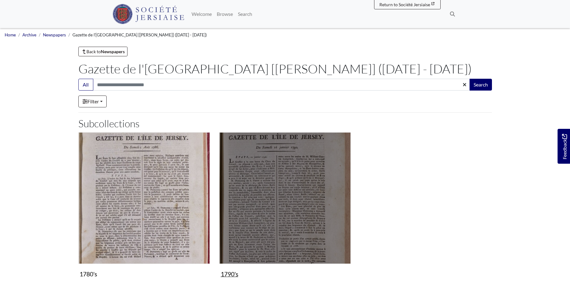
click at [329, 189] on img "Subcollection" at bounding box center [284, 197] width 131 height 131
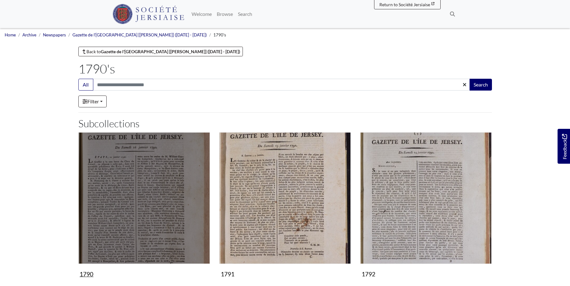
drag, startPoint x: 183, startPoint y: 168, endPoint x: 191, endPoint y: 165, distance: 8.7
click at [183, 168] on img "Subcollection" at bounding box center [143, 197] width 131 height 131
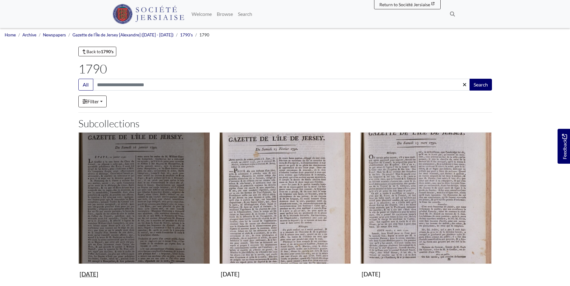
click at [165, 195] on img "Subcollection" at bounding box center [143, 197] width 131 height 131
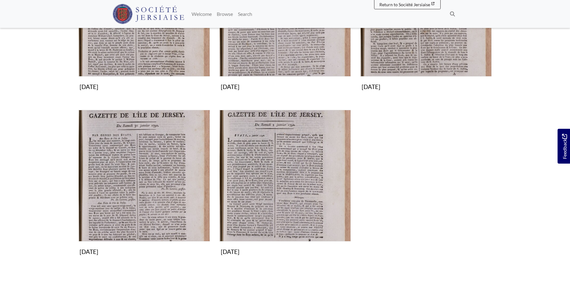
scroll to position [190, 0]
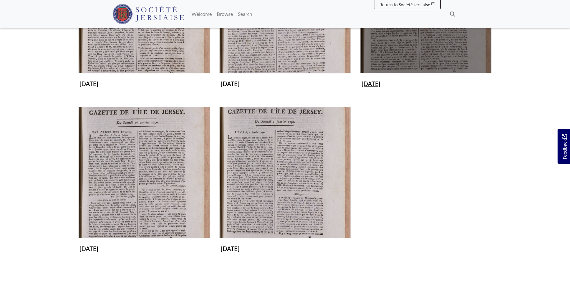
click at [440, 42] on img "Subcollection" at bounding box center [425, 7] width 131 height 131
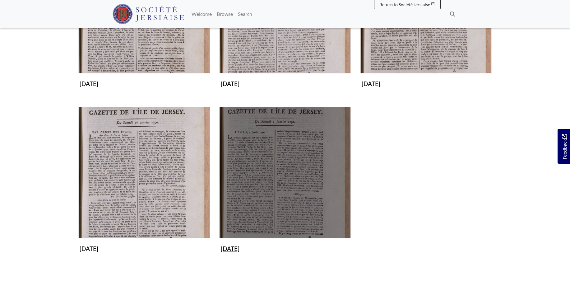
click at [246, 146] on img "Subcollection" at bounding box center [284, 172] width 131 height 131
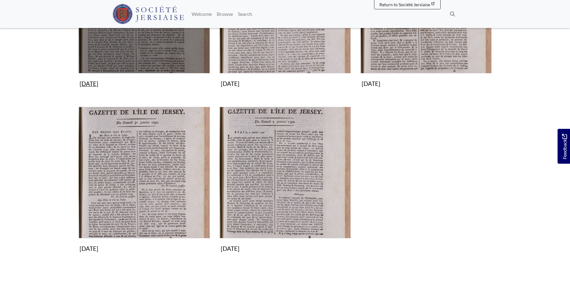
click at [146, 48] on img "Subcollection" at bounding box center [143, 7] width 131 height 131
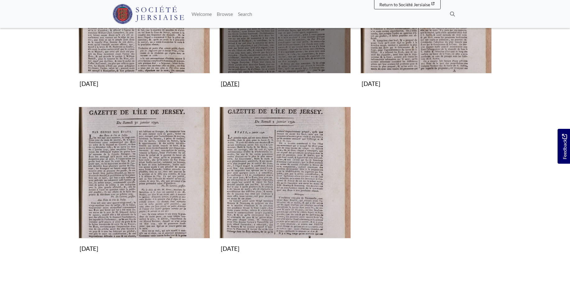
click at [286, 38] on img "Subcollection" at bounding box center [284, 7] width 131 height 131
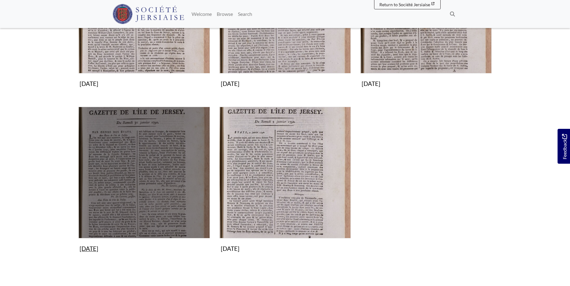
click at [125, 191] on img "Subcollection" at bounding box center [143, 172] width 131 height 131
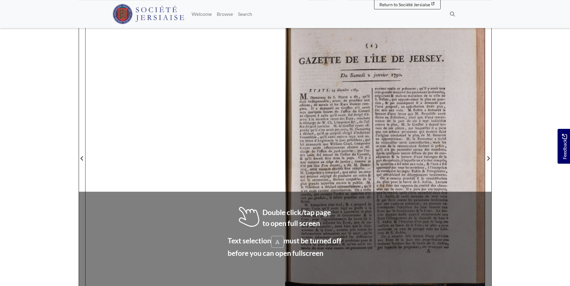
scroll to position [84, 0]
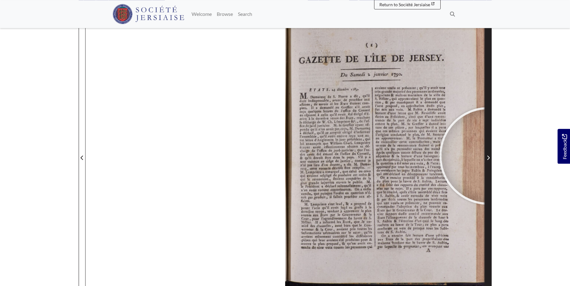
click at [488, 156] on icon "Next Page" at bounding box center [487, 157] width 3 height 5
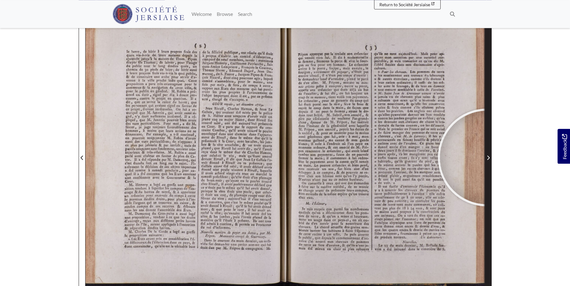
click at [486, 157] on icon "Next Page" at bounding box center [487, 157] width 3 height 5
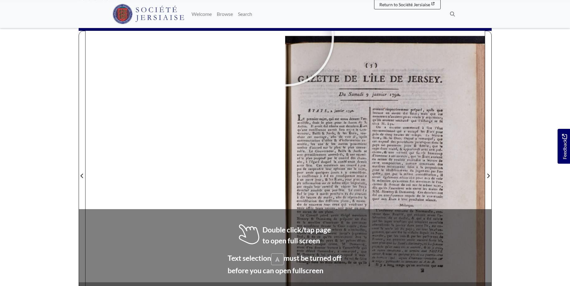
scroll to position [72, 0]
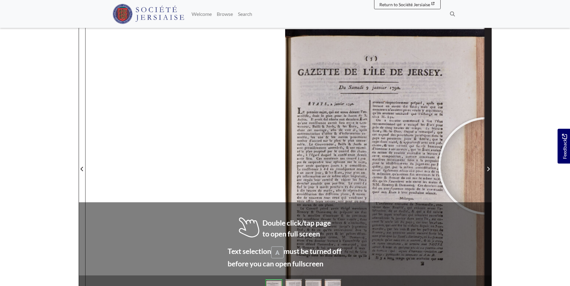
click at [487, 166] on span "Next Page" at bounding box center [488, 168] width 6 height 7
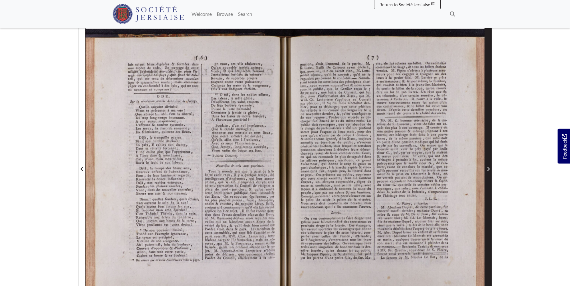
click at [487, 165] on span "Next Page" at bounding box center [488, 165] width 6 height 282
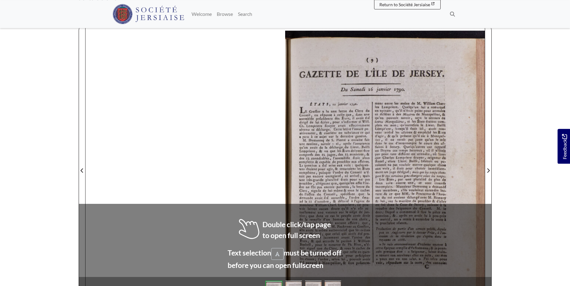
scroll to position [76, 0]
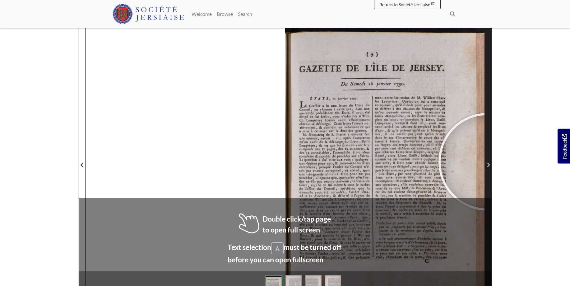
click at [487, 162] on span "Next Page" at bounding box center [488, 164] width 6 height 7
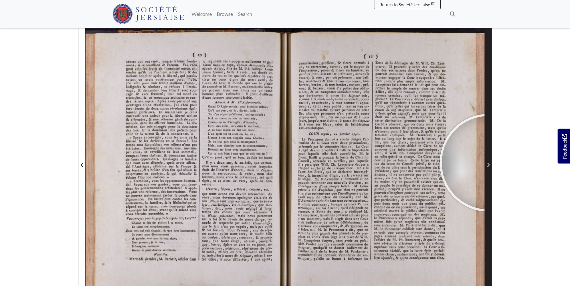
click at [488, 163] on icon "Next Page" at bounding box center [487, 164] width 3 height 5
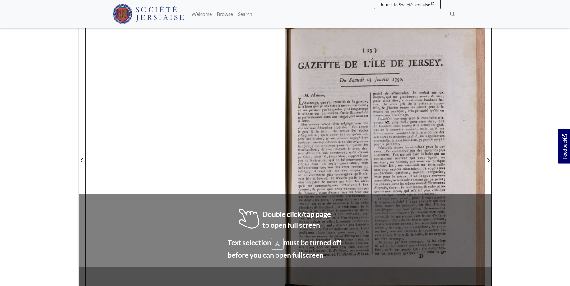
scroll to position [82, 0]
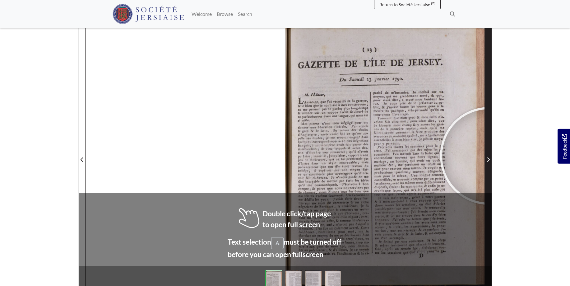
click at [489, 156] on span "Next Page" at bounding box center [488, 156] width 6 height 282
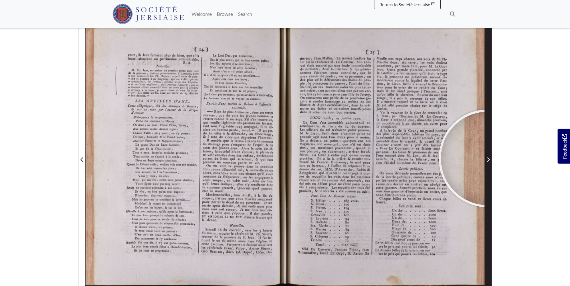
click at [487, 158] on icon "Next Page" at bounding box center [488, 159] width 2 height 4
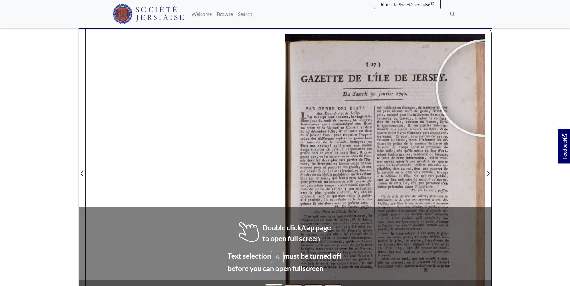
scroll to position [75, 0]
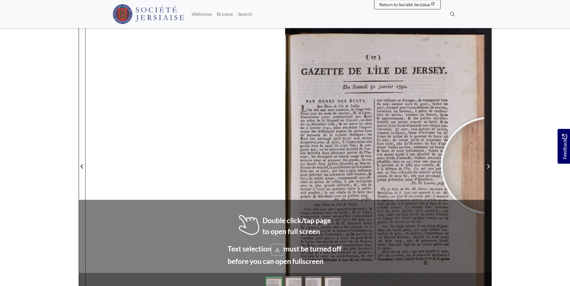
click at [489, 165] on icon "Next Page" at bounding box center [487, 166] width 3 height 5
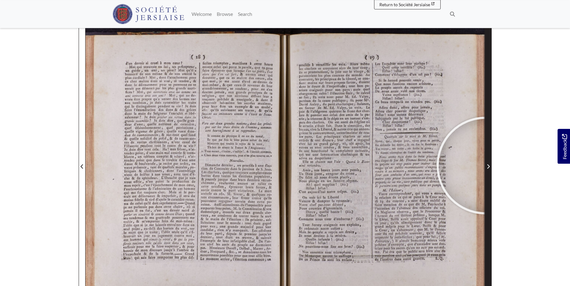
click at [485, 165] on span "Next Page" at bounding box center [488, 166] width 6 height 7
